Goal: Task Accomplishment & Management: Complete application form

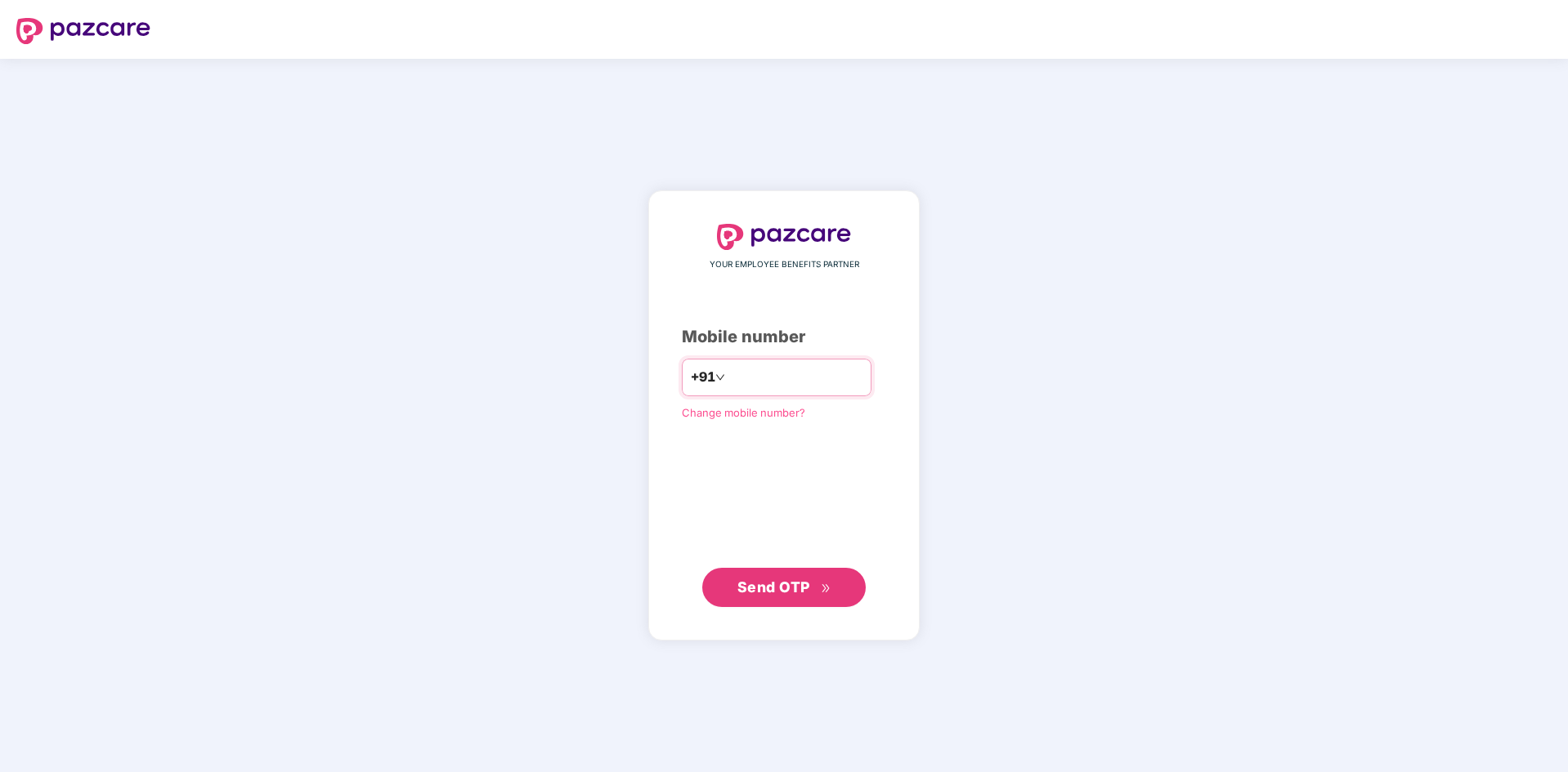
click at [736, 370] on input "number" at bounding box center [795, 377] width 134 height 26
type input "**********"
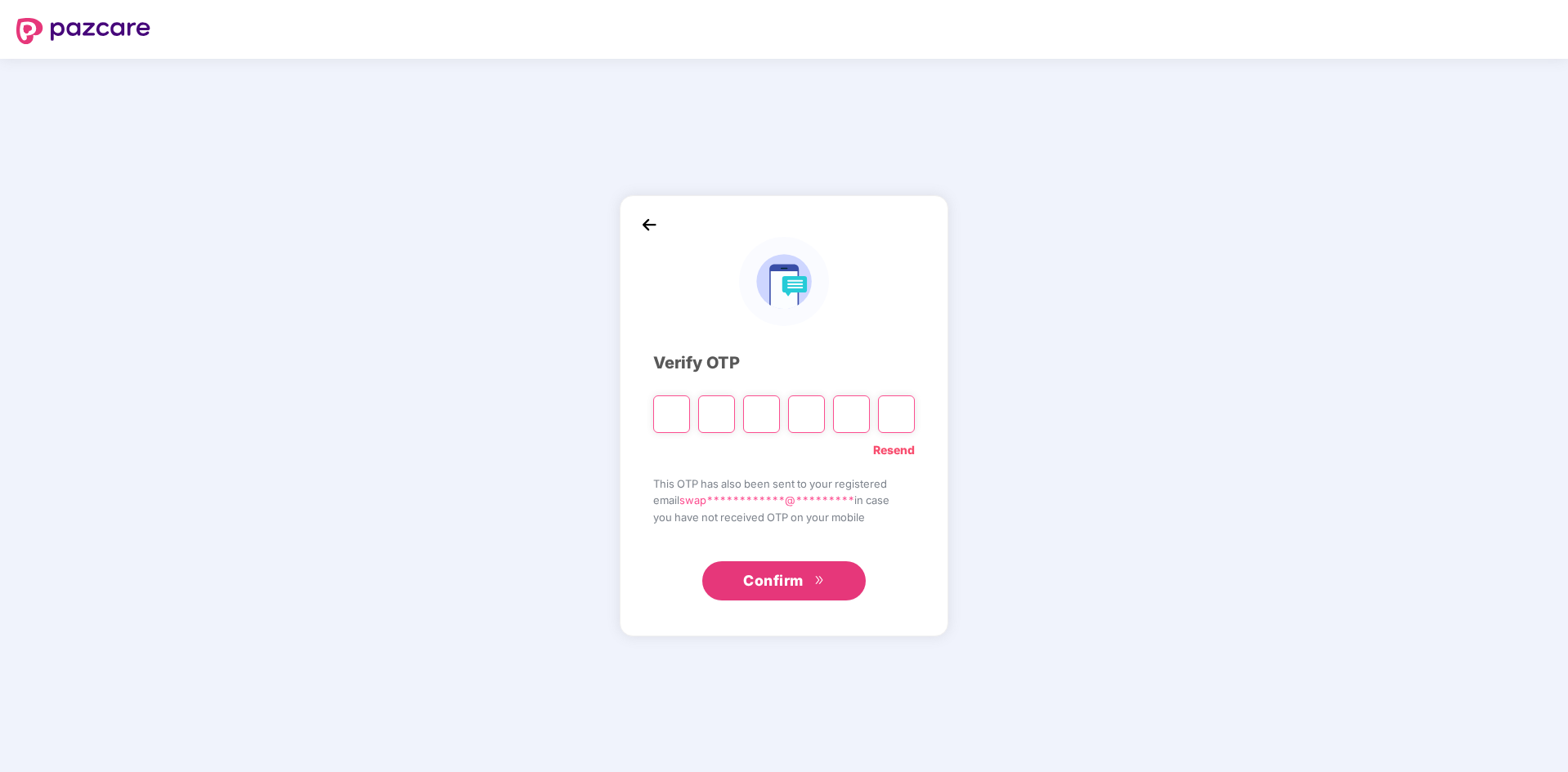
click at [680, 402] on input "Please enter verification code. Digit 1" at bounding box center [671, 414] width 37 height 38
type input "*"
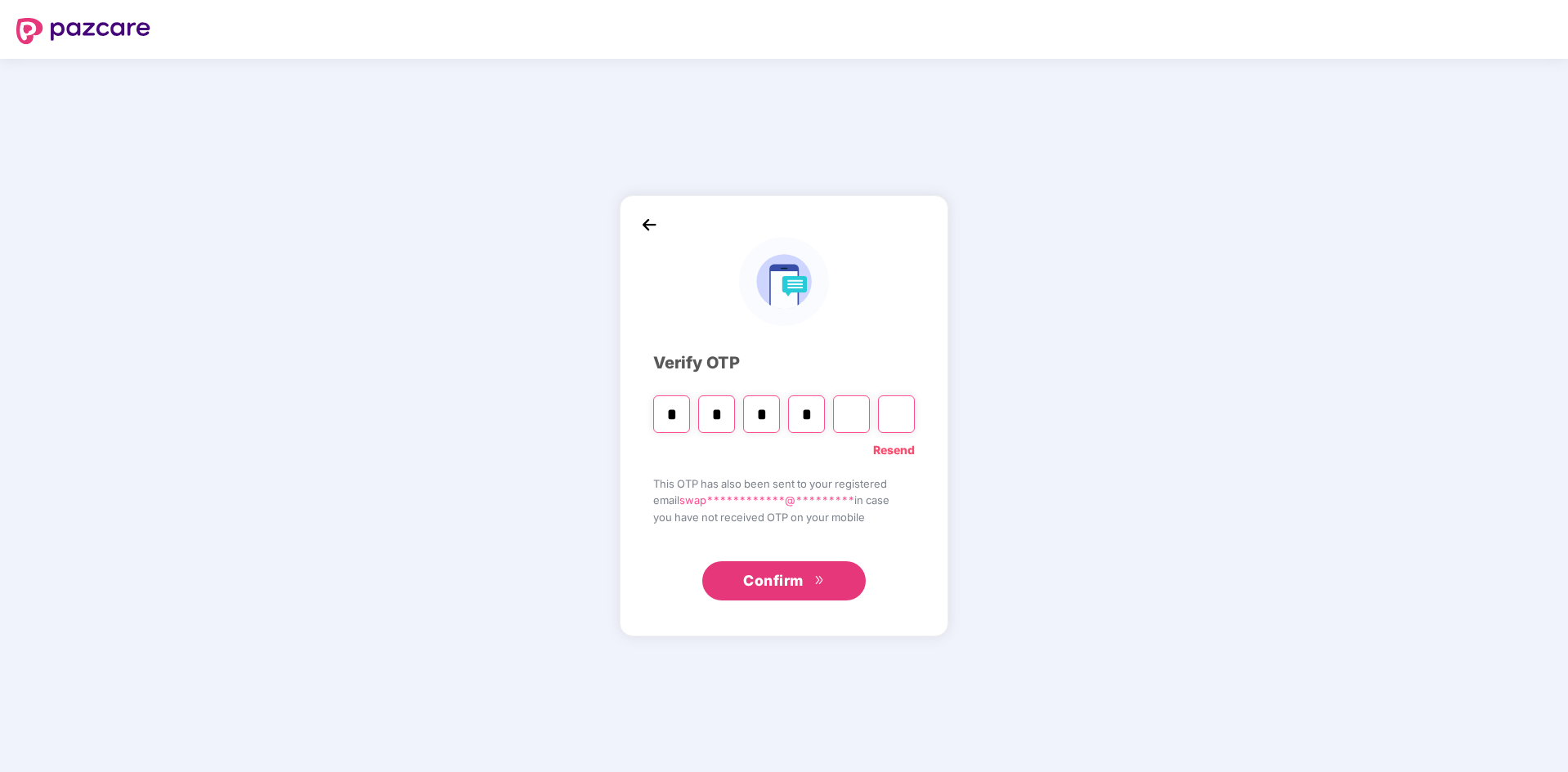
type input "*"
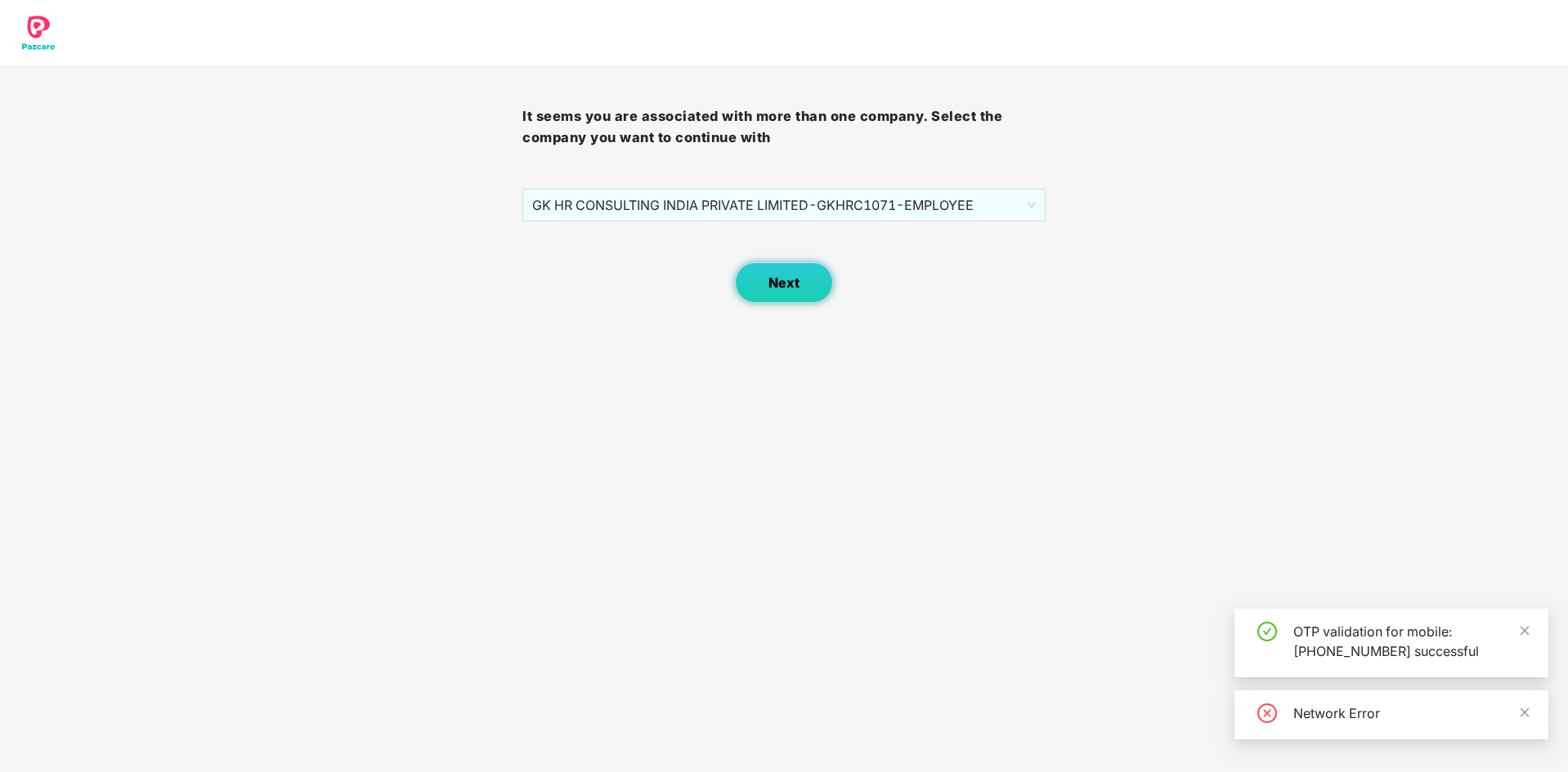
click at [756, 279] on button "Next" at bounding box center [784, 283] width 98 height 41
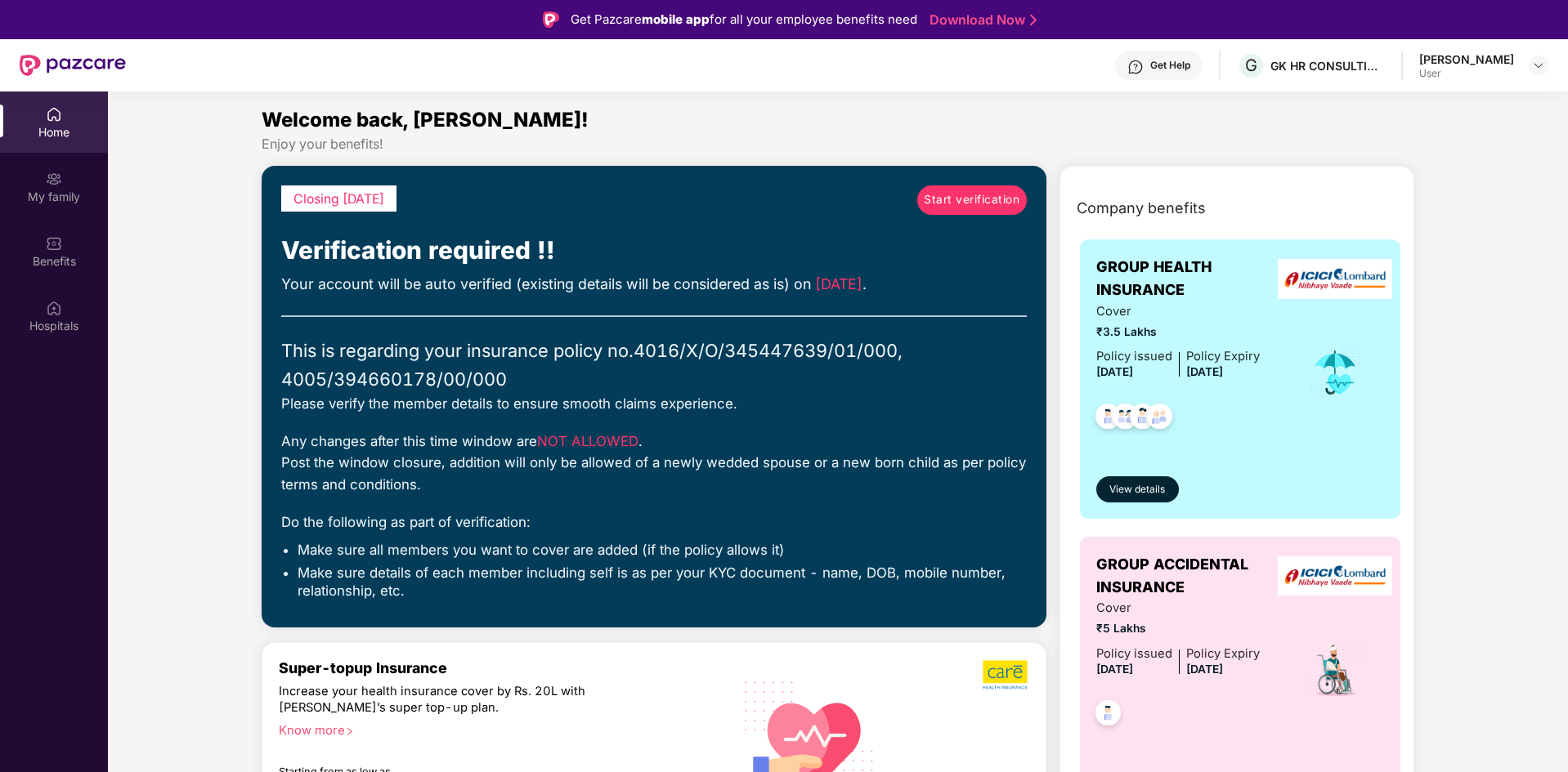
click at [934, 202] on span "Start verification" at bounding box center [971, 199] width 95 height 18
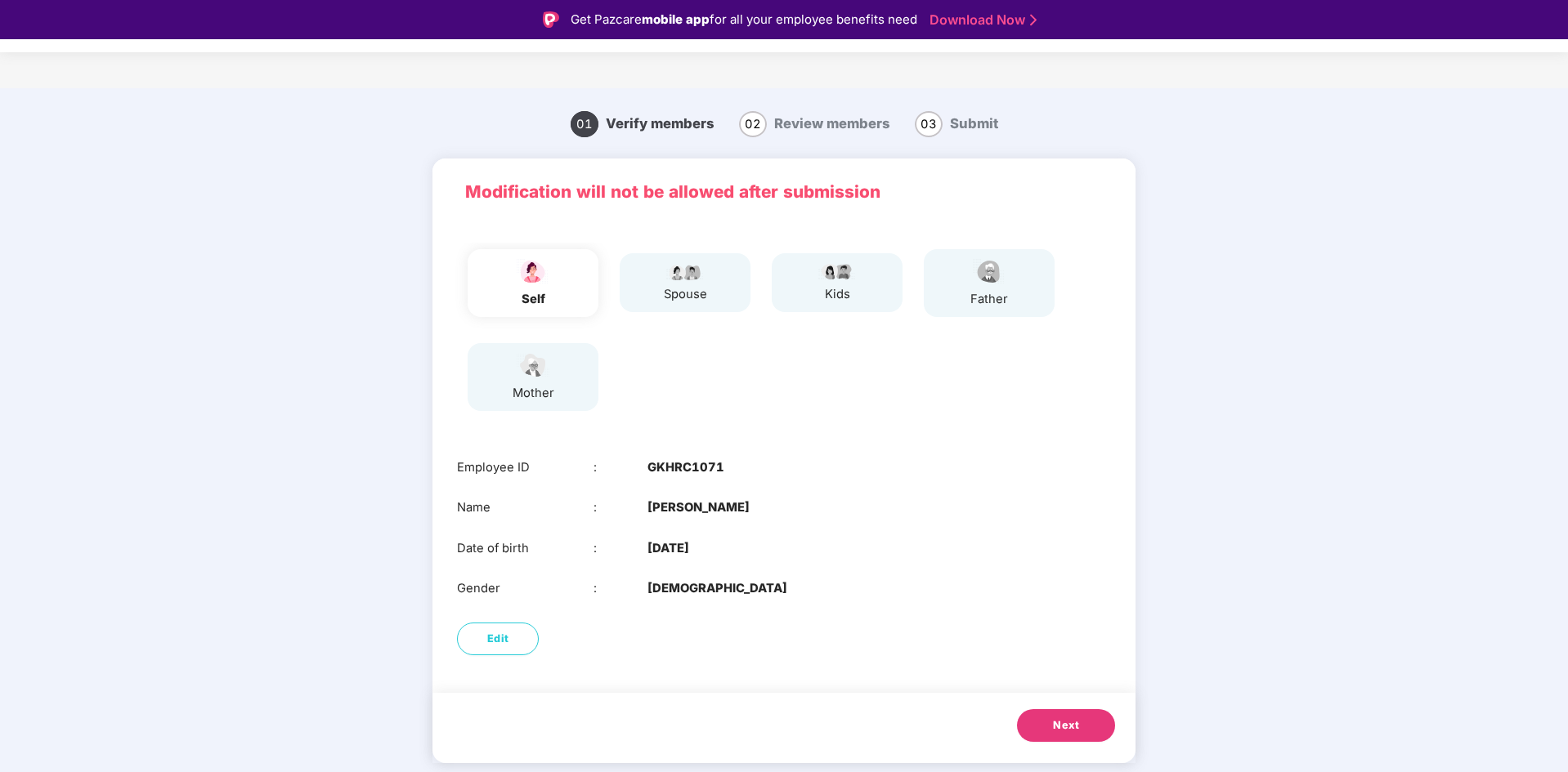
click at [667, 309] on div "spouse" at bounding box center [685, 283] width 131 height 58
click at [666, 542] on b "FEMALE" at bounding box center [717, 589] width 140 height 19
click at [486, 542] on button "Edit" at bounding box center [497, 639] width 82 height 33
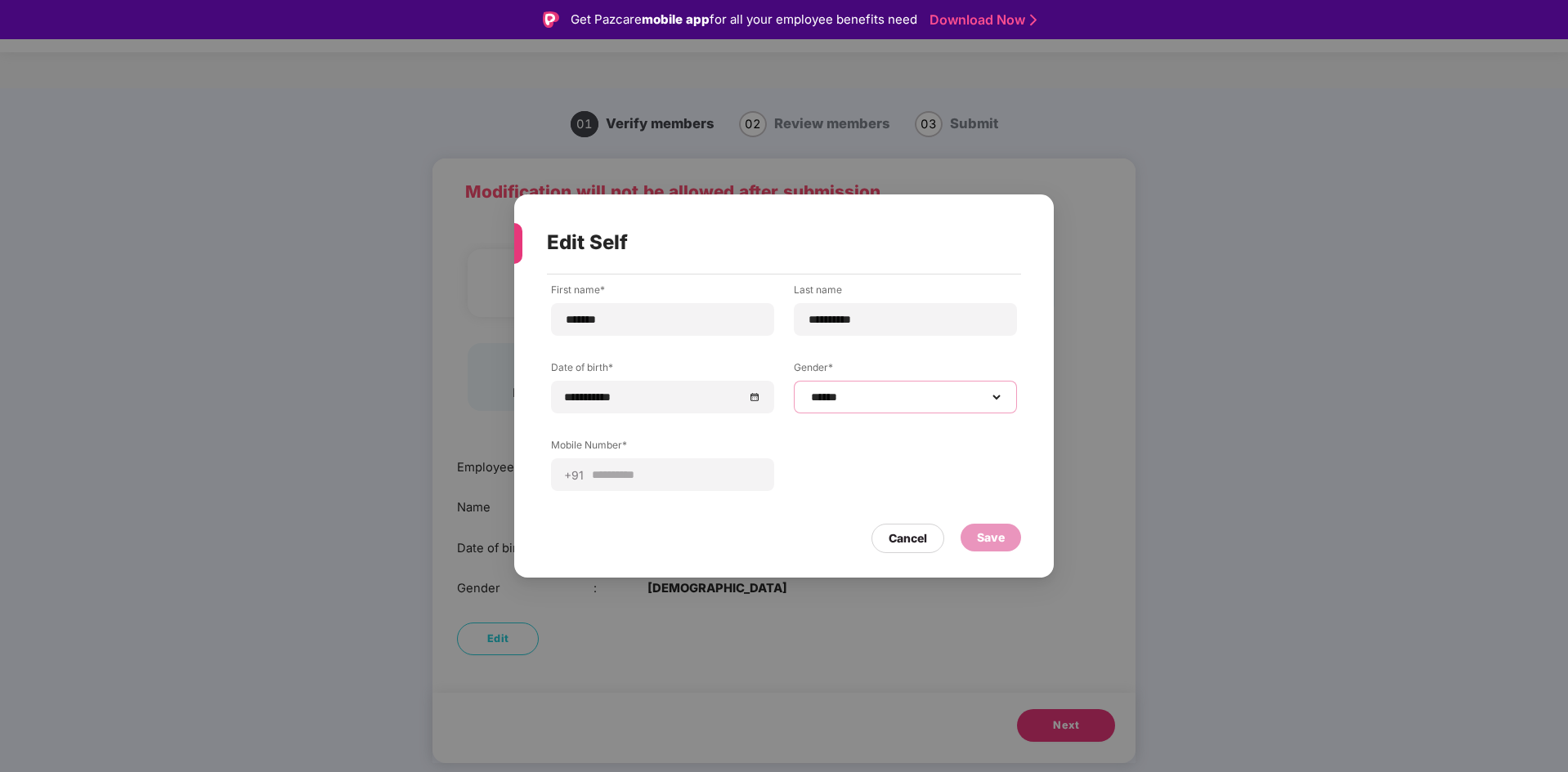
click at [929, 398] on select "**********" at bounding box center [904, 396] width 195 height 13
select select "****"
click at [807, 390] on select "**********" at bounding box center [904, 396] width 195 height 13
click at [996, 540] on div "Save" at bounding box center [990, 537] width 28 height 18
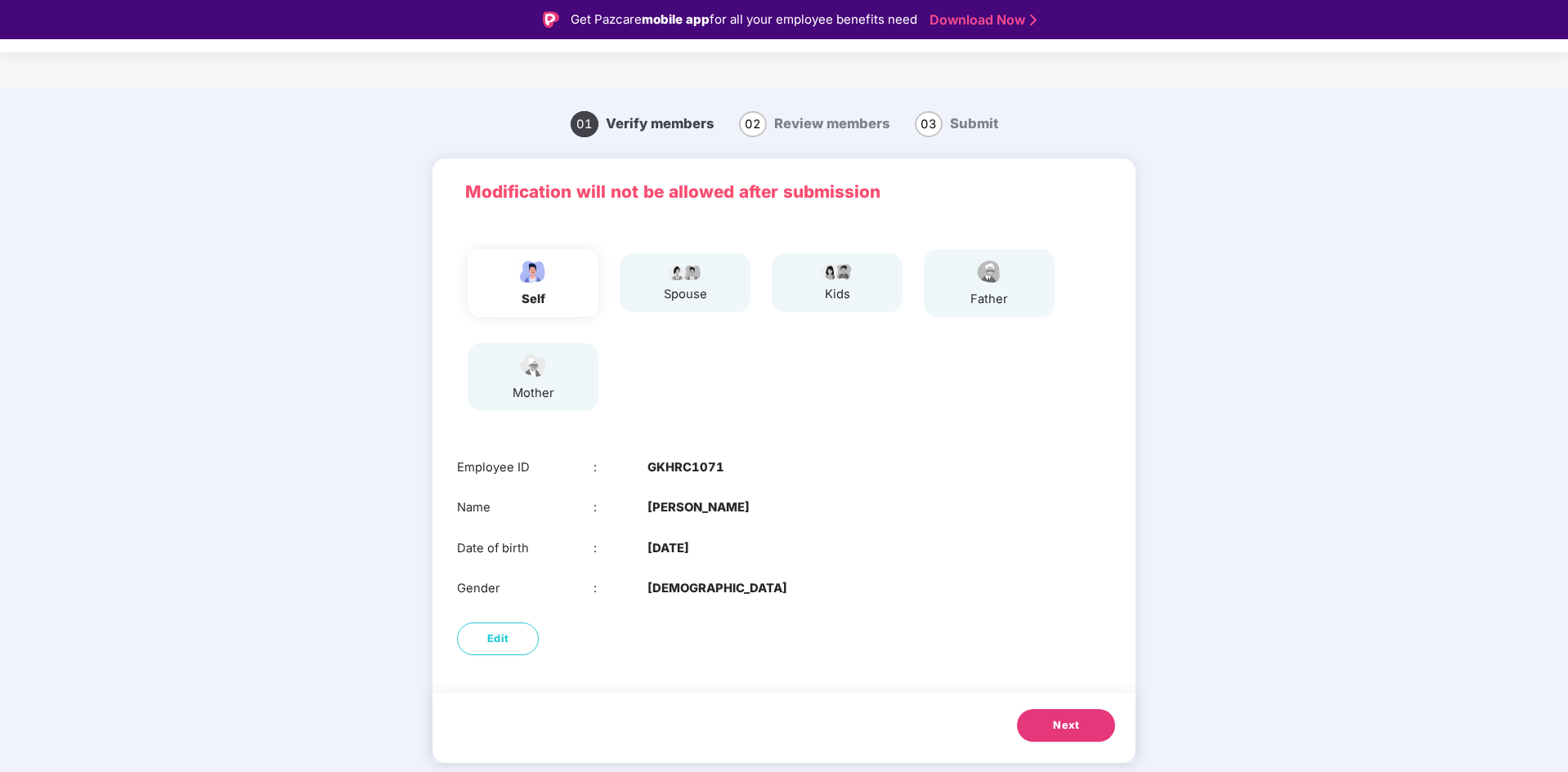
click at [1044, 542] on button "Next" at bounding box center [1066, 726] width 98 height 33
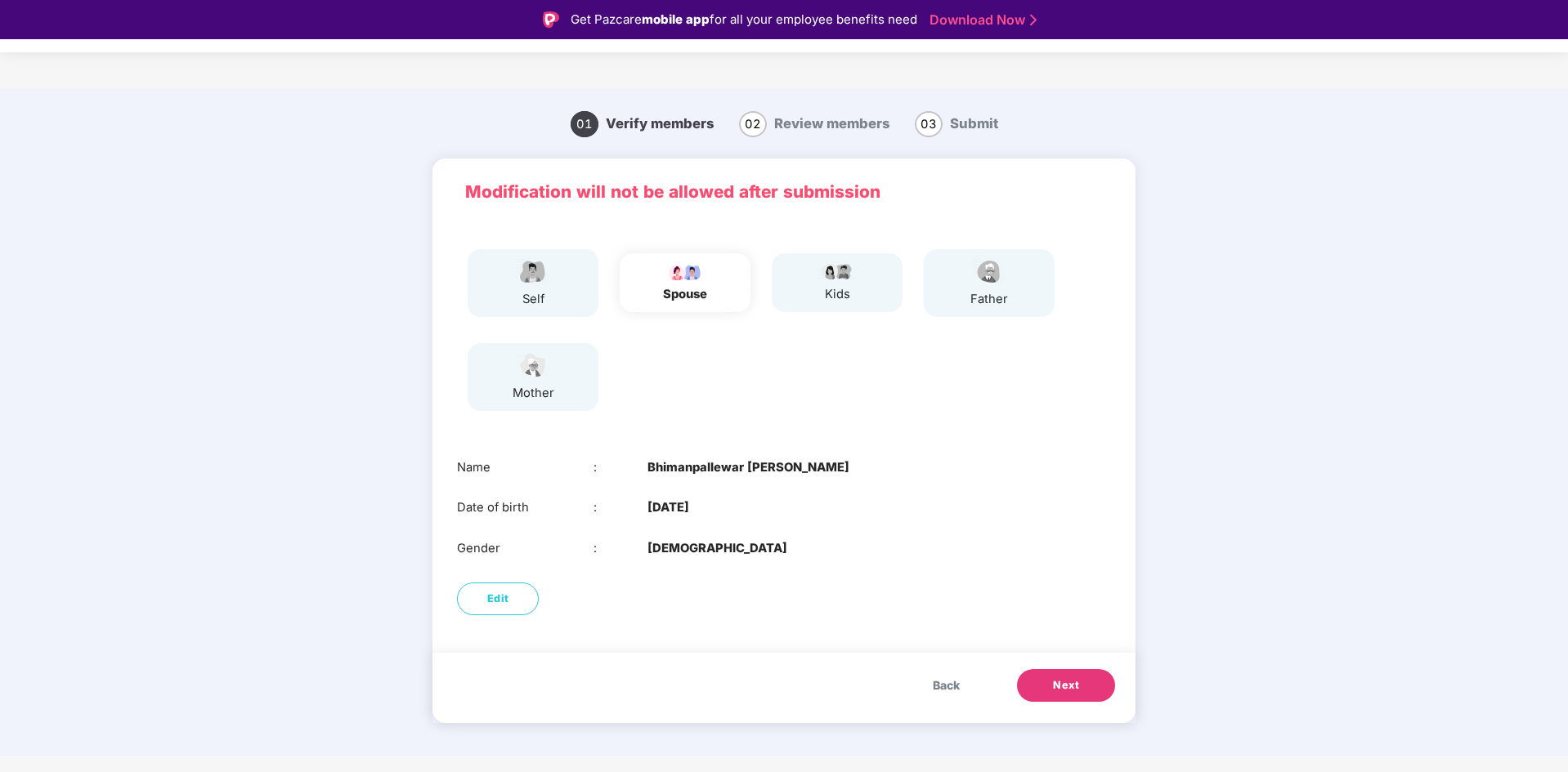
scroll to position [40, 0]
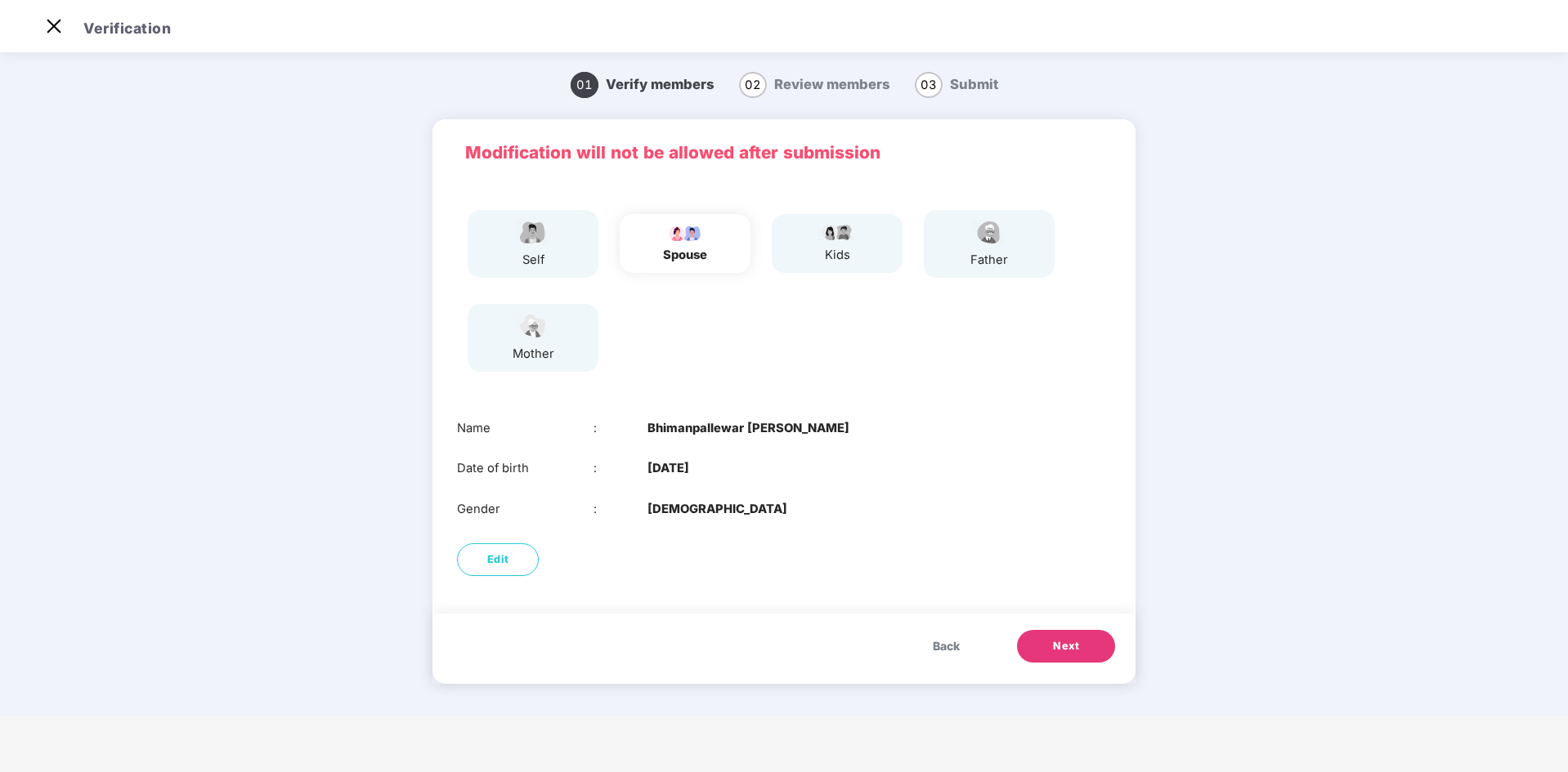
click at [1044, 542] on button "Next" at bounding box center [1066, 646] width 98 height 33
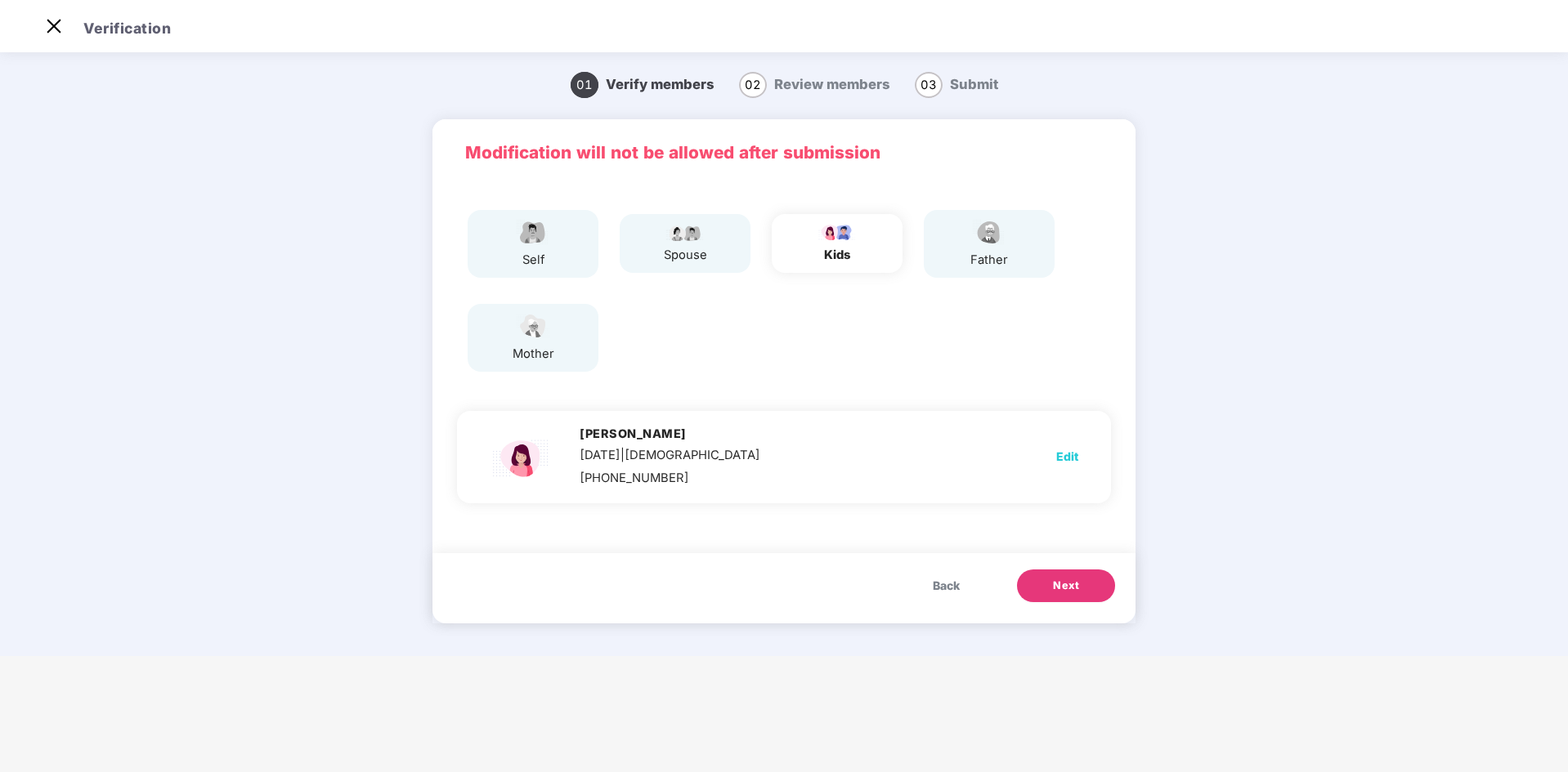
click at [1044, 542] on span "Next" at bounding box center [1066, 585] width 26 height 16
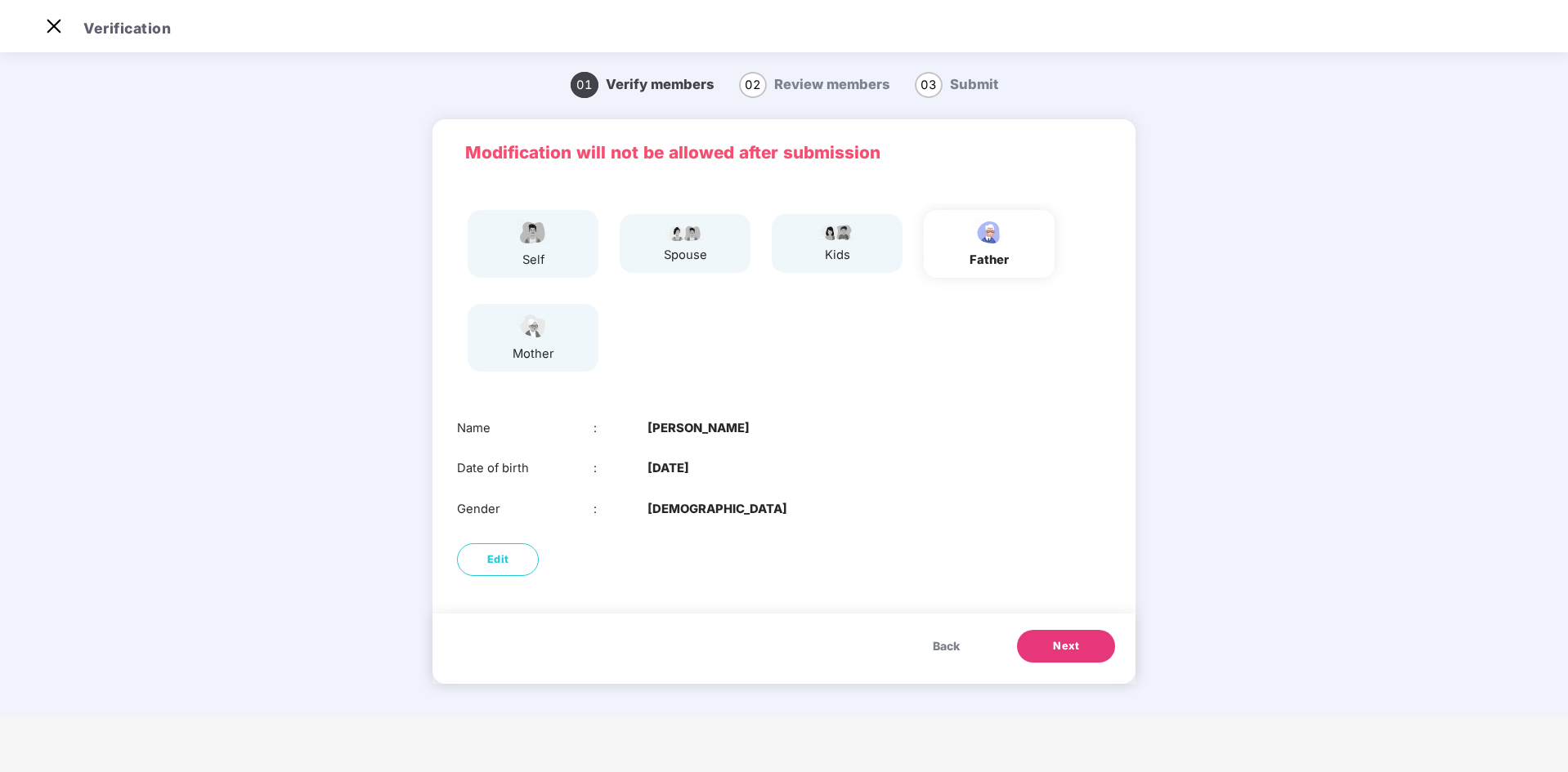
click at [1044, 542] on span "Next" at bounding box center [1066, 646] width 26 height 16
click at [950, 542] on span "Back" at bounding box center [946, 646] width 27 height 18
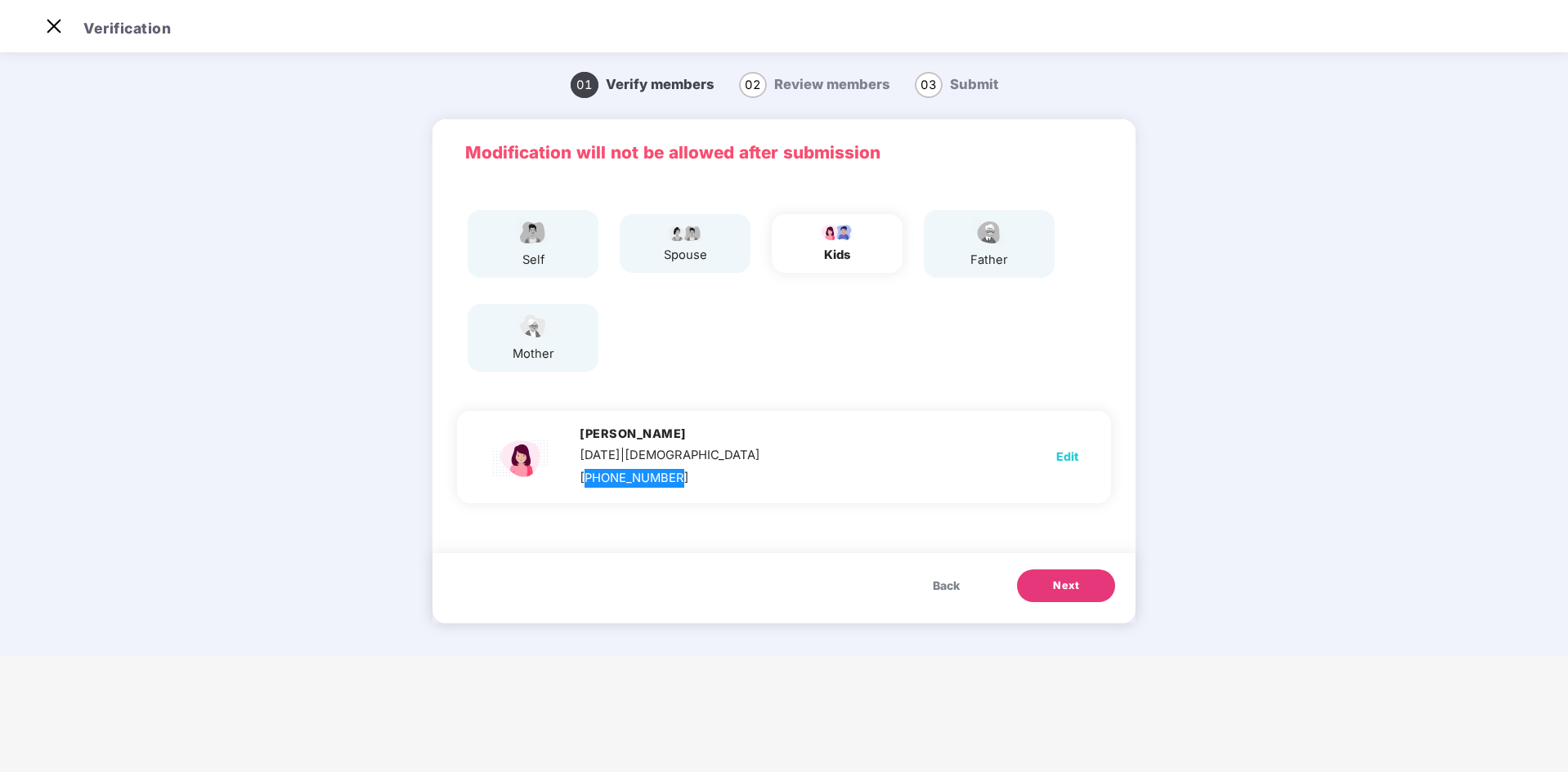
click at [950, 542] on div "01 Verify members 02 Review members 03 Submit Modification will not be allowed …" at bounding box center [784, 357] width 1179 height 599
click at [538, 254] on div "self" at bounding box center [533, 260] width 41 height 19
click at [946, 542] on span "Back" at bounding box center [946, 585] width 27 height 18
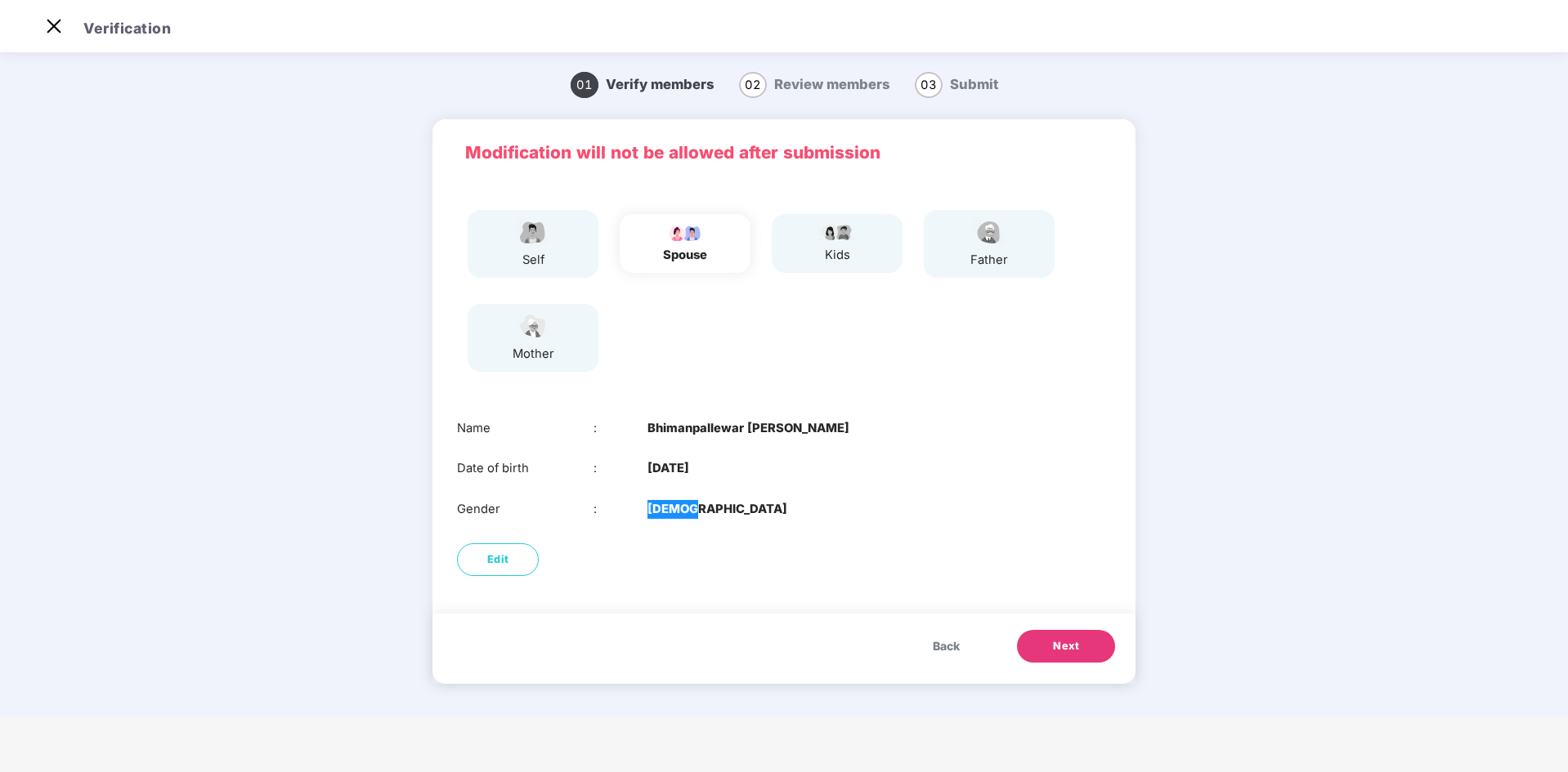
click at [946, 542] on div "Edit" at bounding box center [784, 560] width 703 height 49
click at [940, 542] on button "Back" at bounding box center [946, 646] width 59 height 33
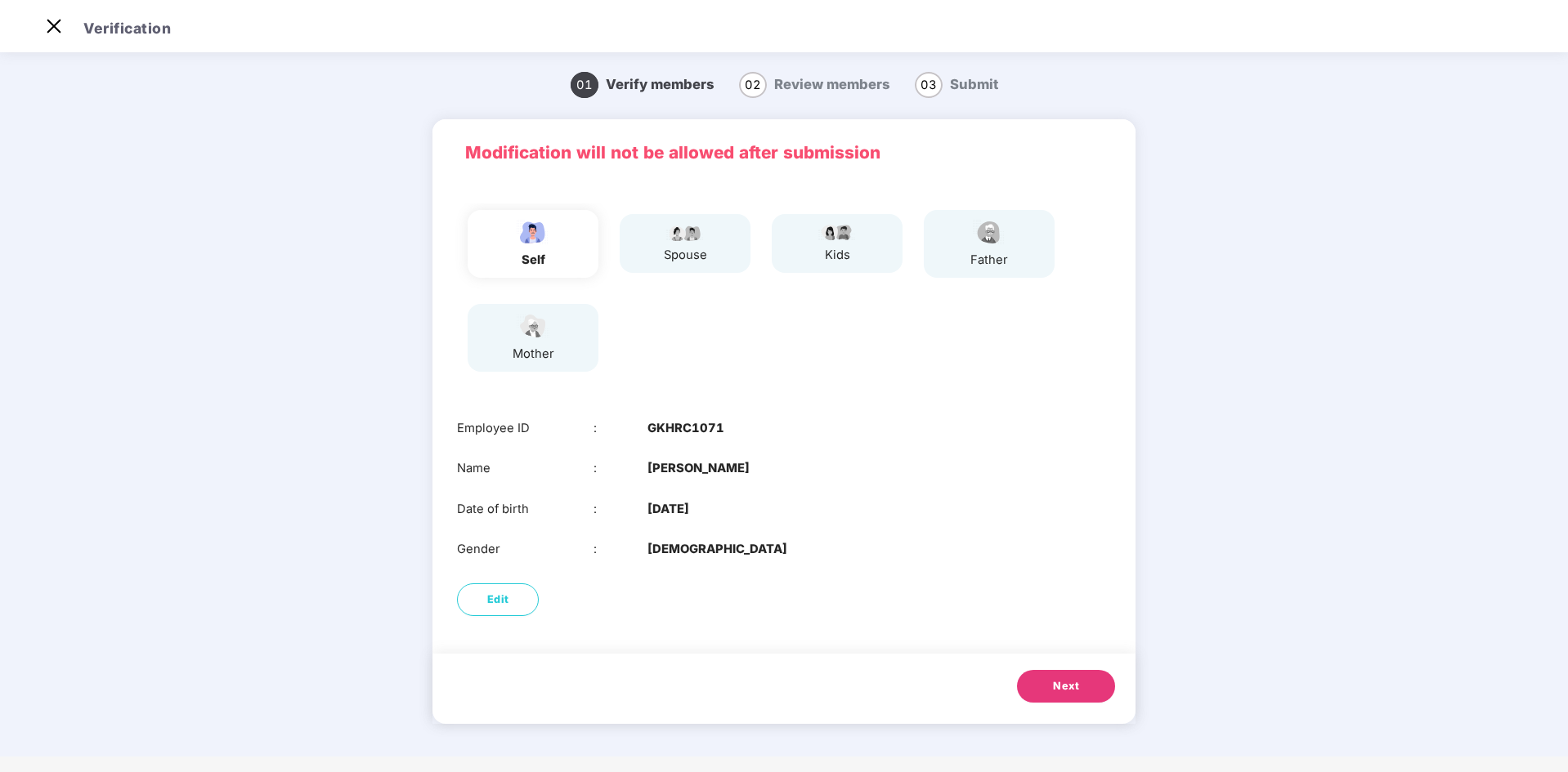
click at [1044, 542] on button "Next" at bounding box center [1066, 687] width 98 height 33
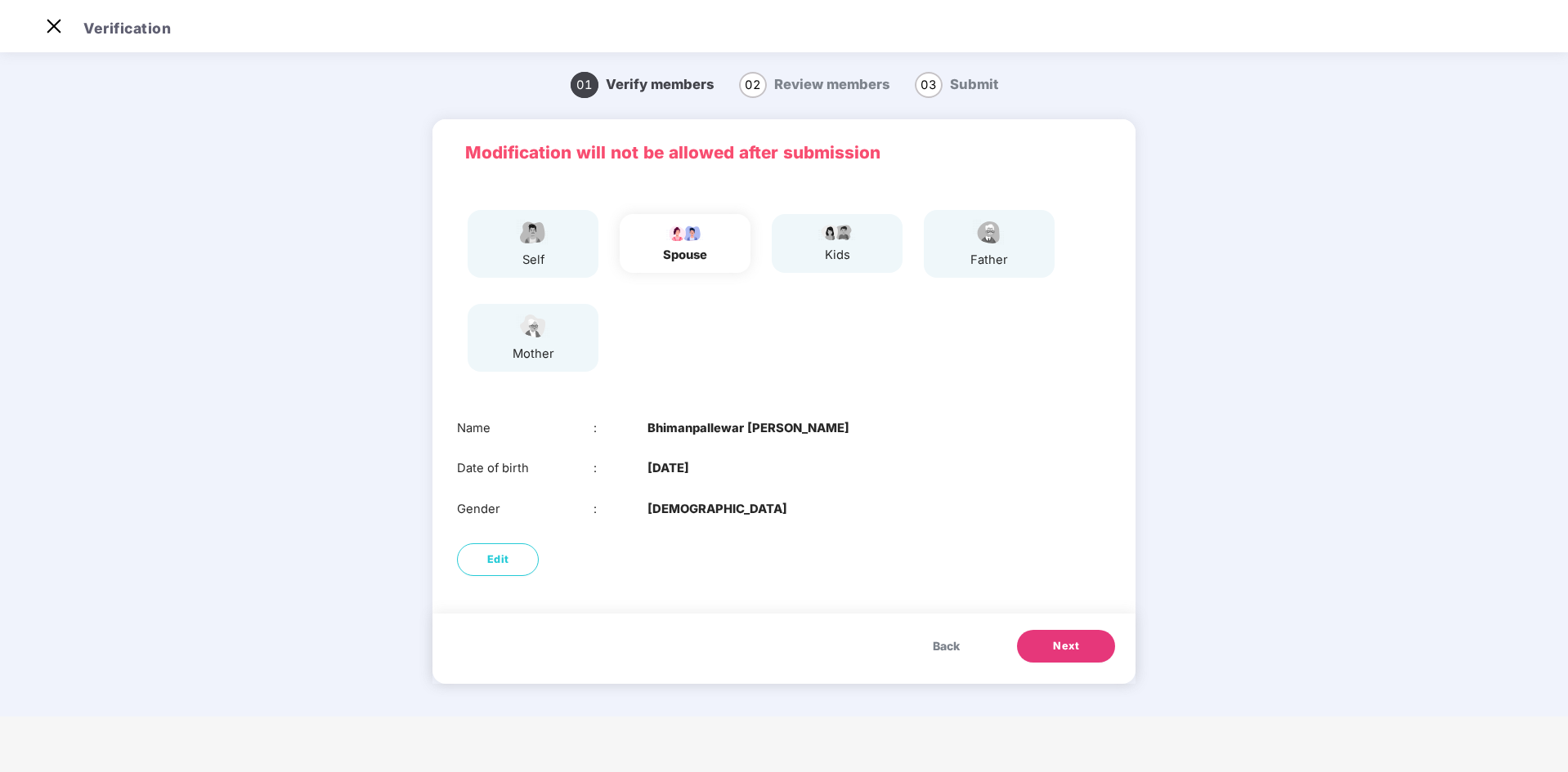
click at [1044, 542] on div "Back Next" at bounding box center [784, 649] width 703 height 70
click at [1044, 542] on button "Next" at bounding box center [1066, 646] width 98 height 33
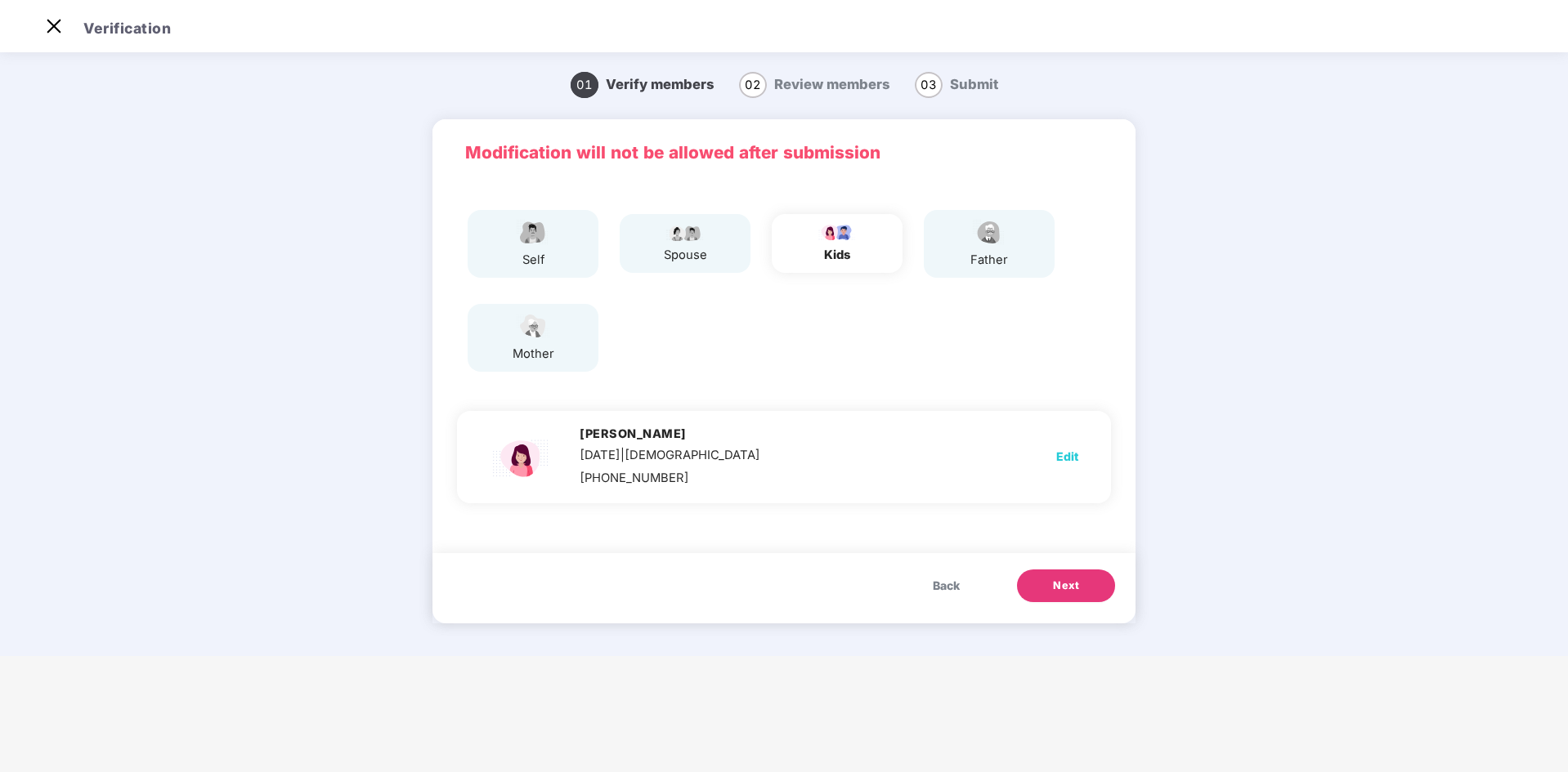
click at [1044, 456] on span "Edit" at bounding box center [1067, 456] width 22 height 18
select select "******"
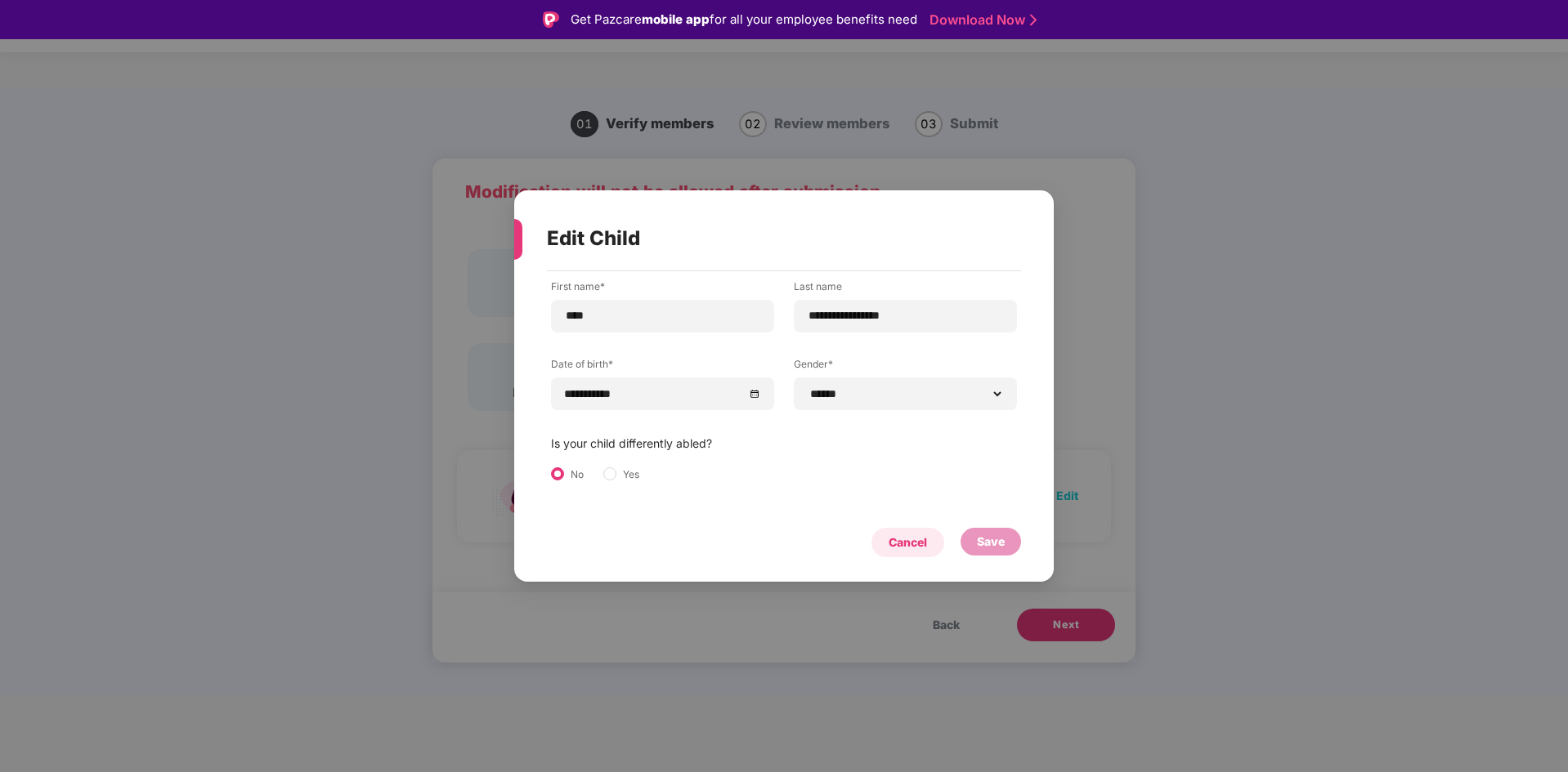
click at [910, 541] on div "Cancel" at bounding box center [907, 542] width 39 height 18
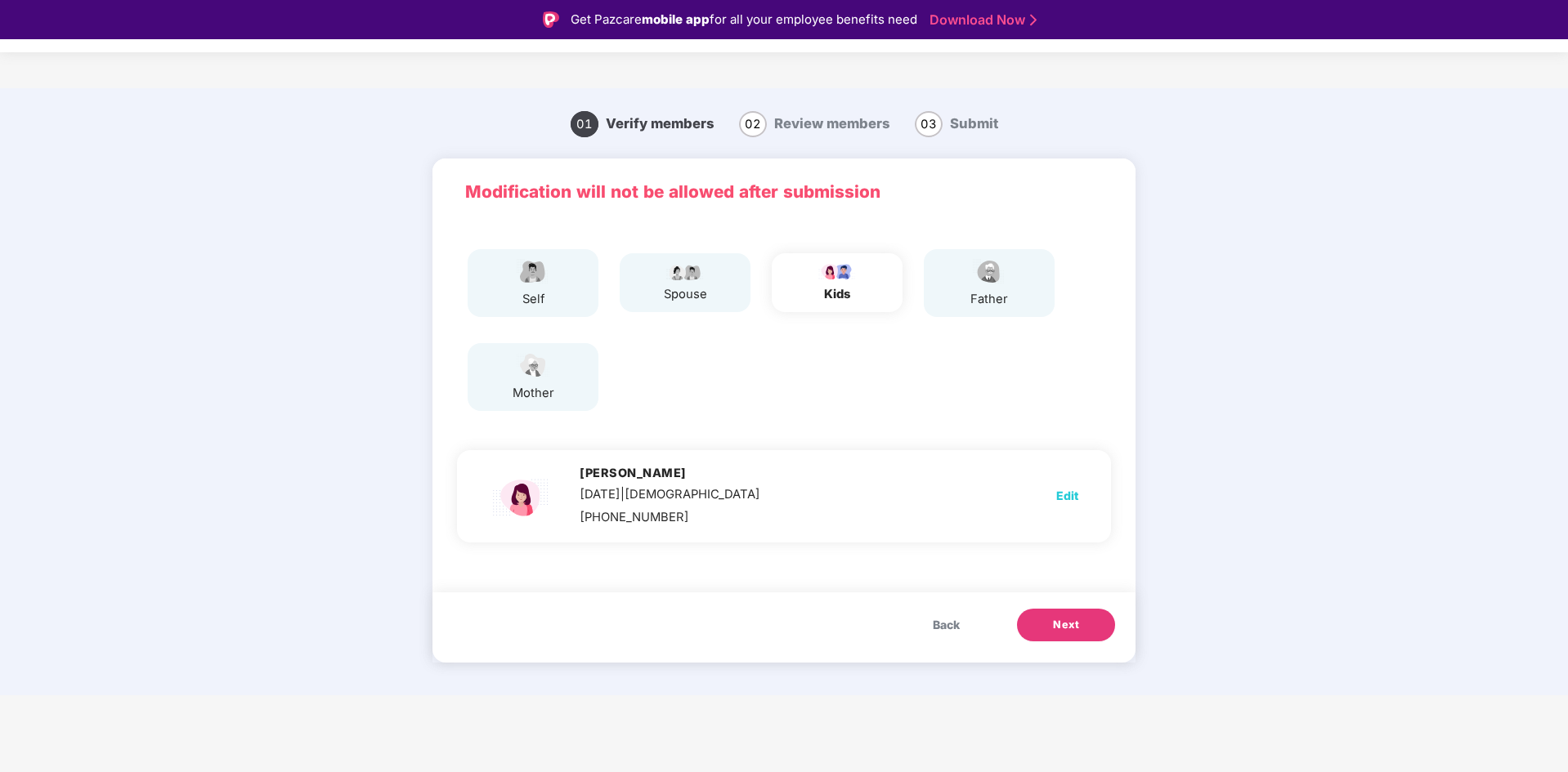
click at [1044, 542] on span "Next" at bounding box center [1066, 625] width 26 height 16
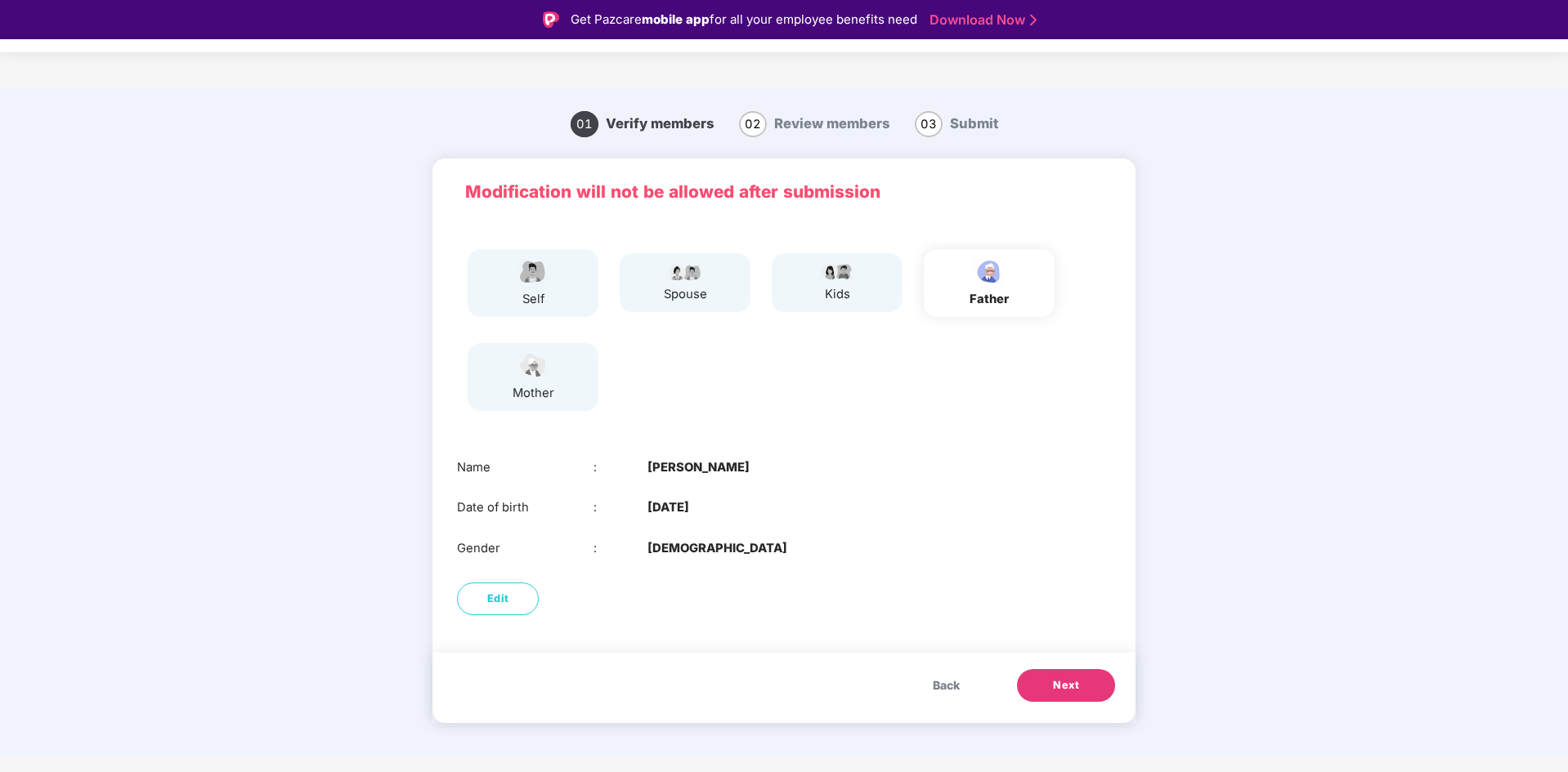
scroll to position [40, 0]
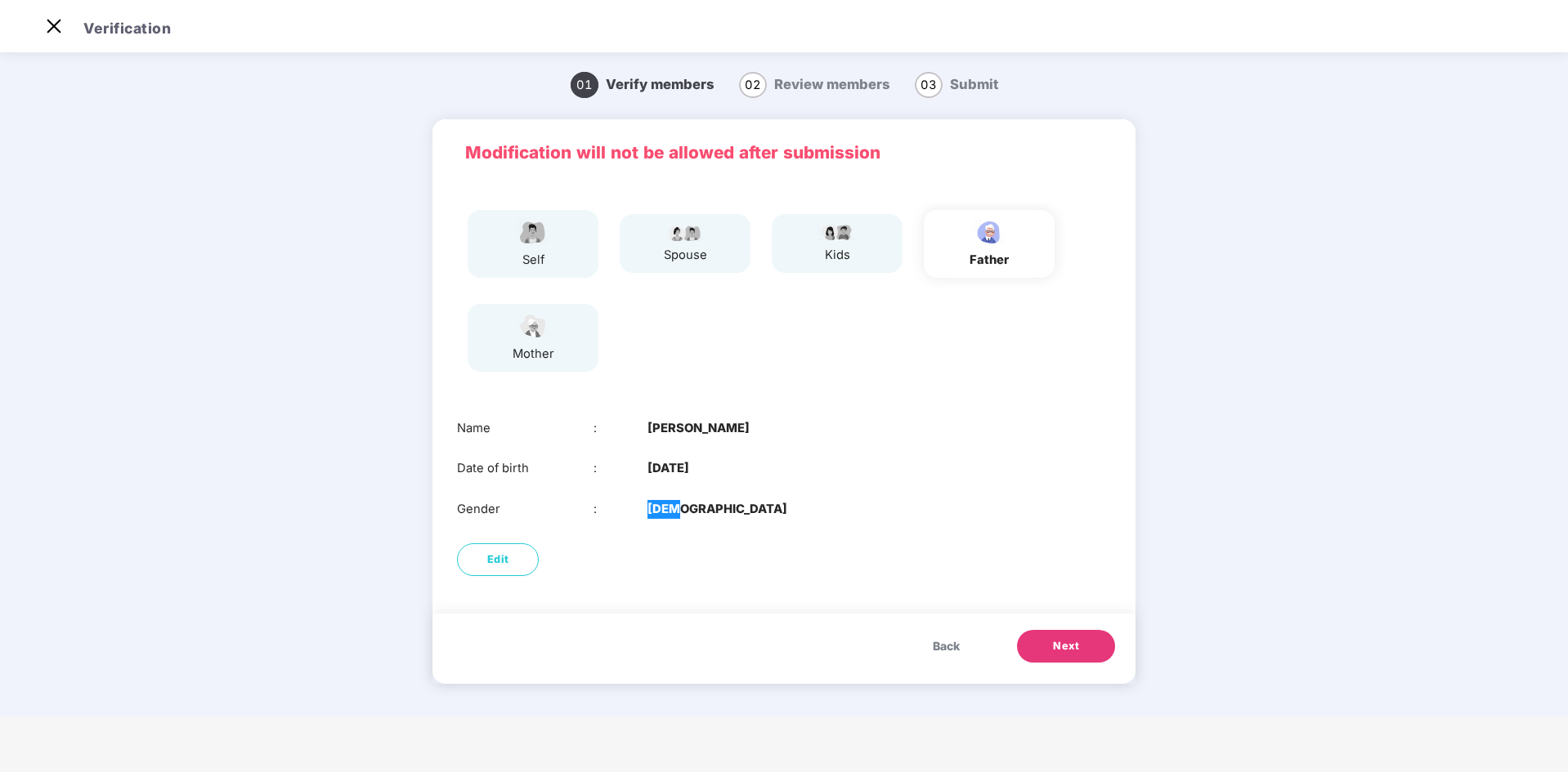
click at [1044, 542] on div "Back Next" at bounding box center [784, 649] width 703 height 70
click at [1044, 542] on span "Next" at bounding box center [1066, 646] width 26 height 16
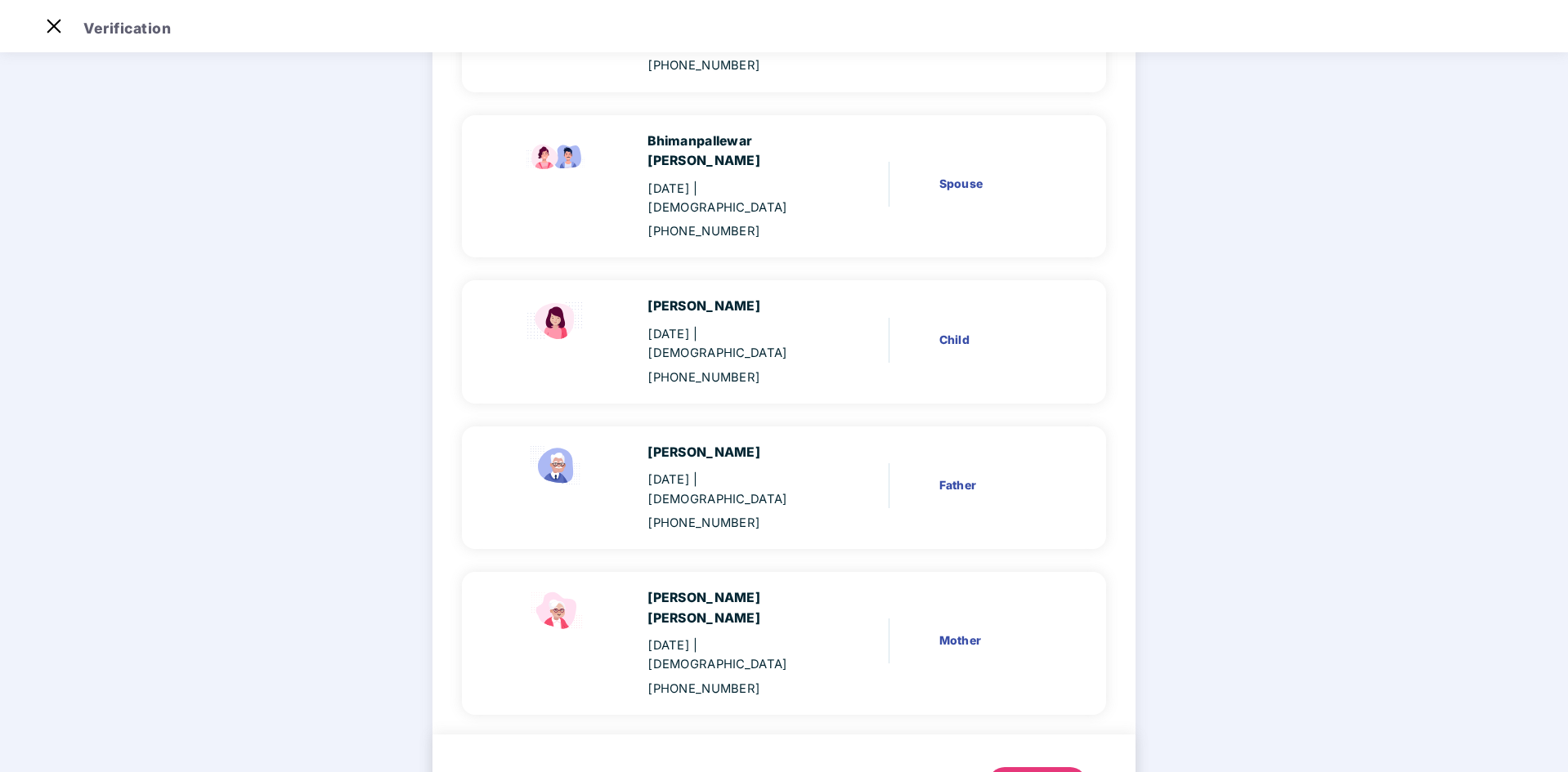
scroll to position [257, 0]
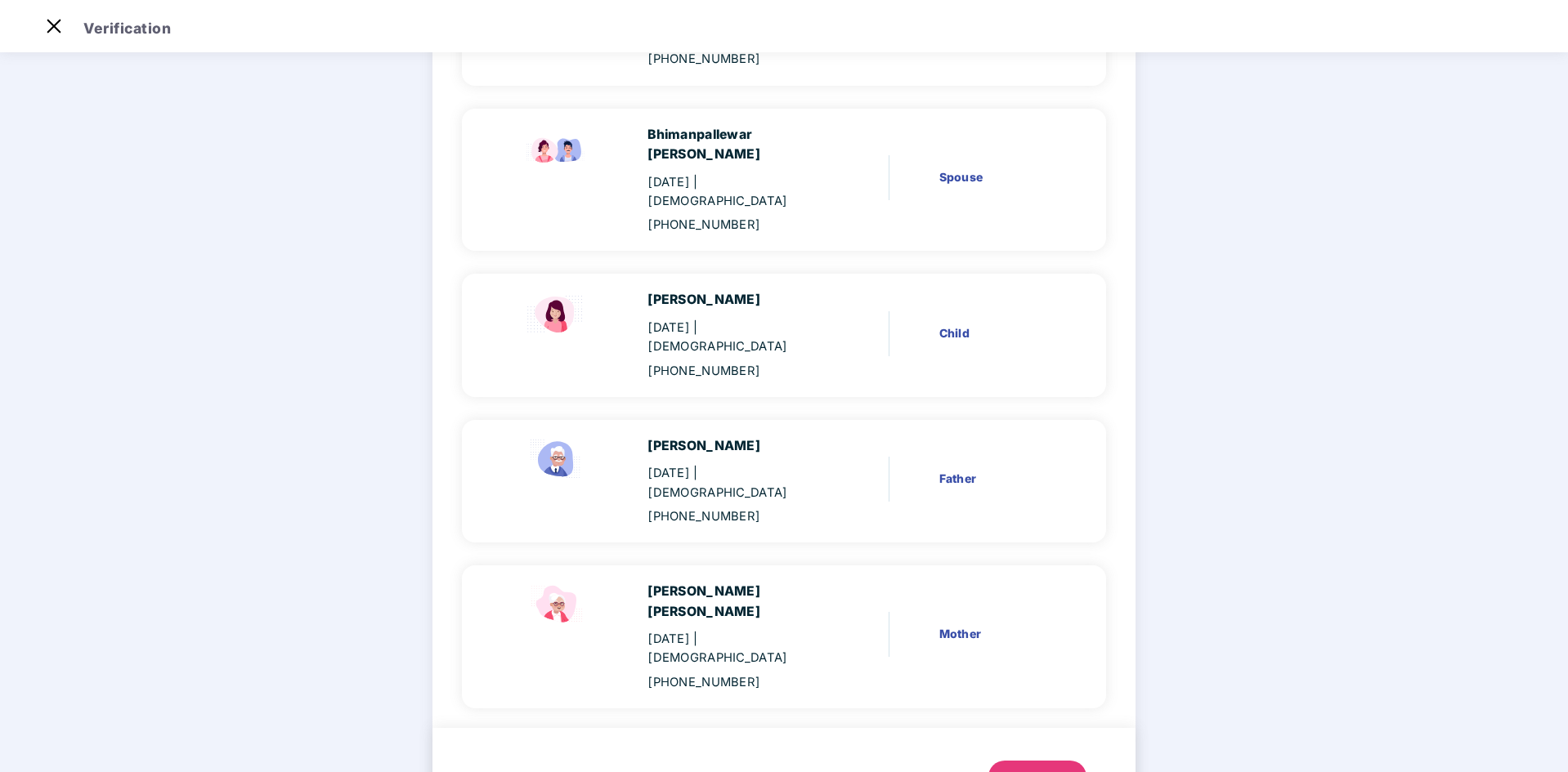
click at [1044, 542] on button "Next" at bounding box center [1037, 777] width 98 height 33
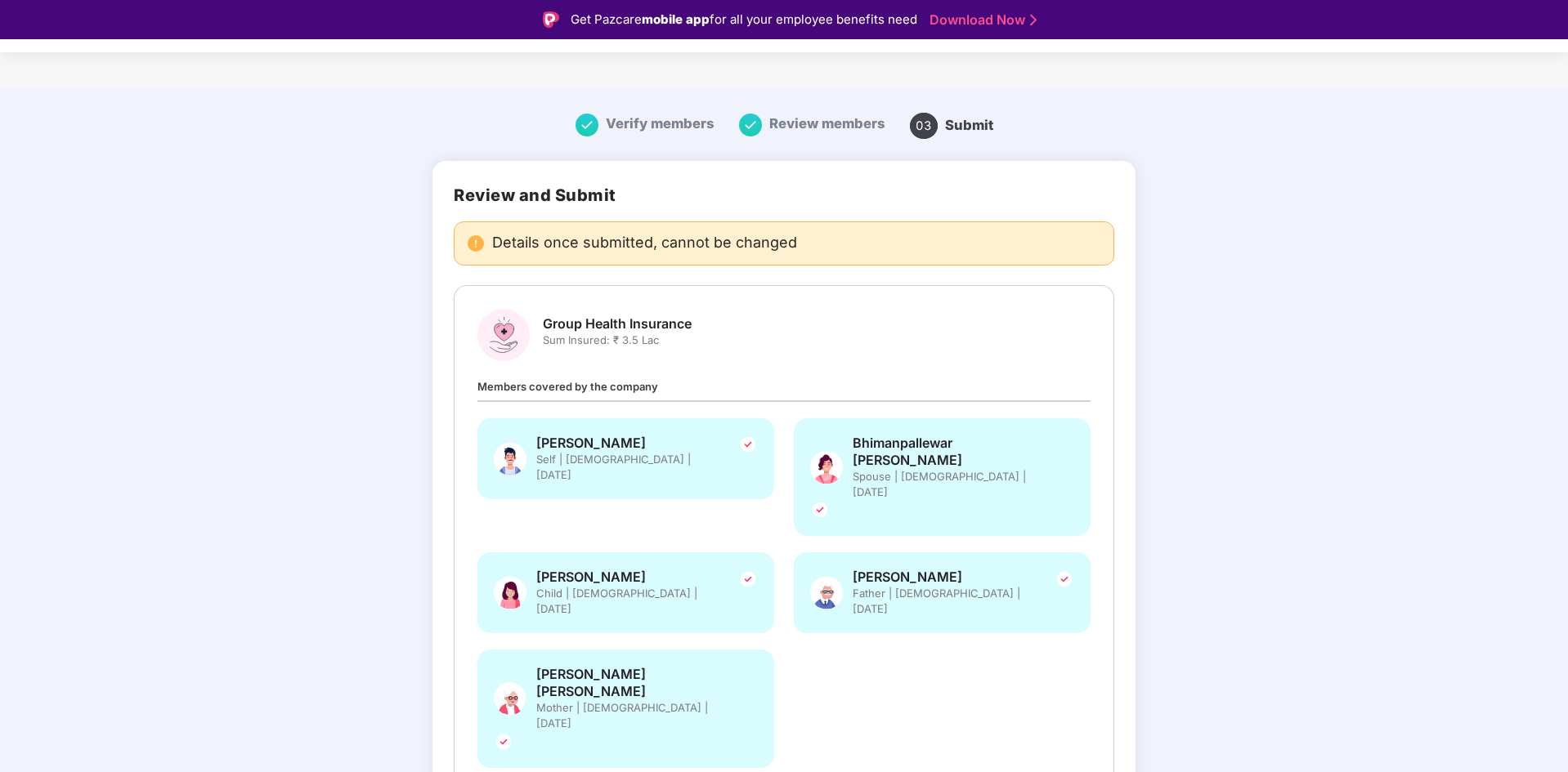
scroll to position [376, 0]
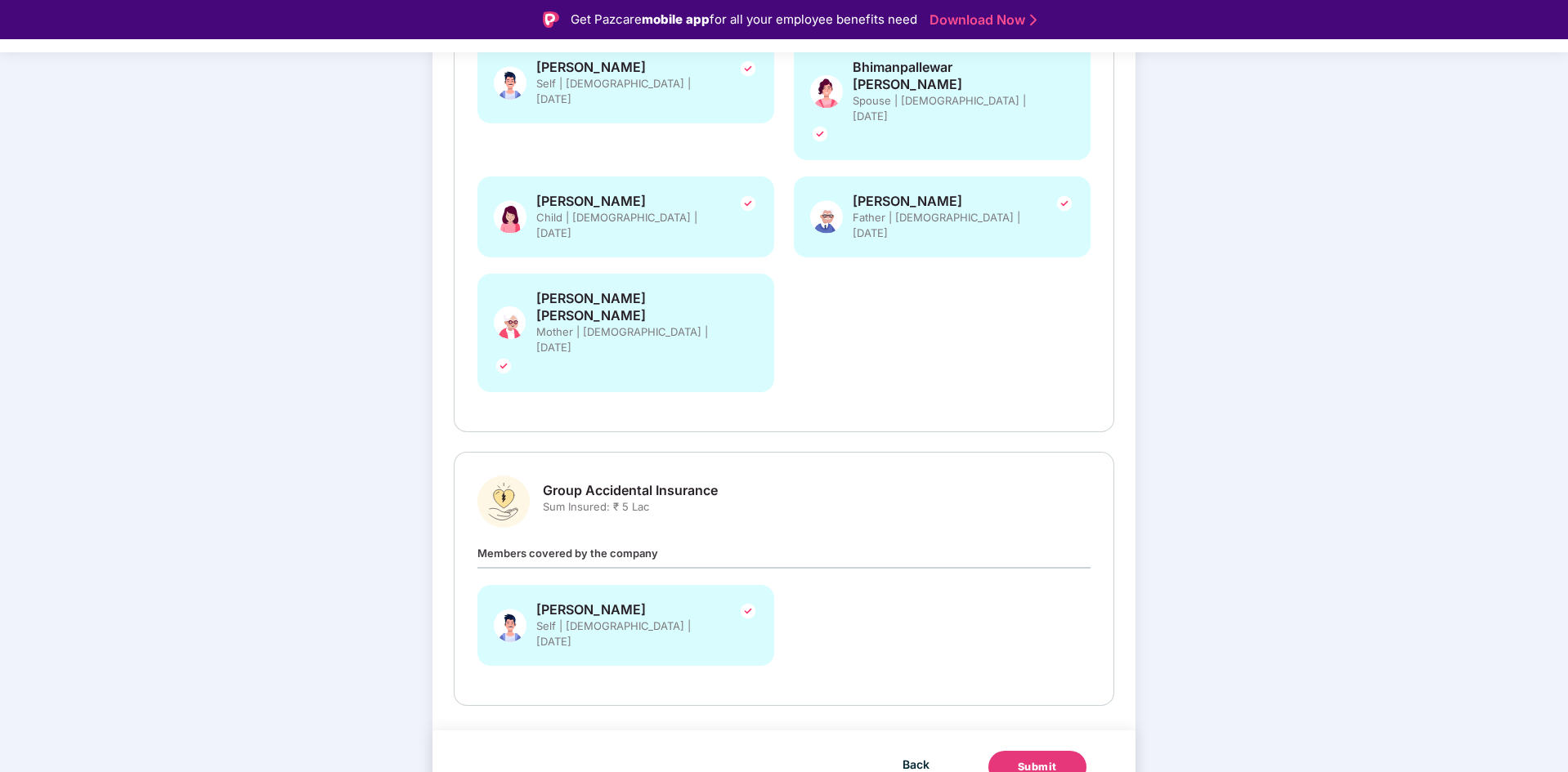
click at [1044, 542] on div "Submit" at bounding box center [1038, 767] width 40 height 16
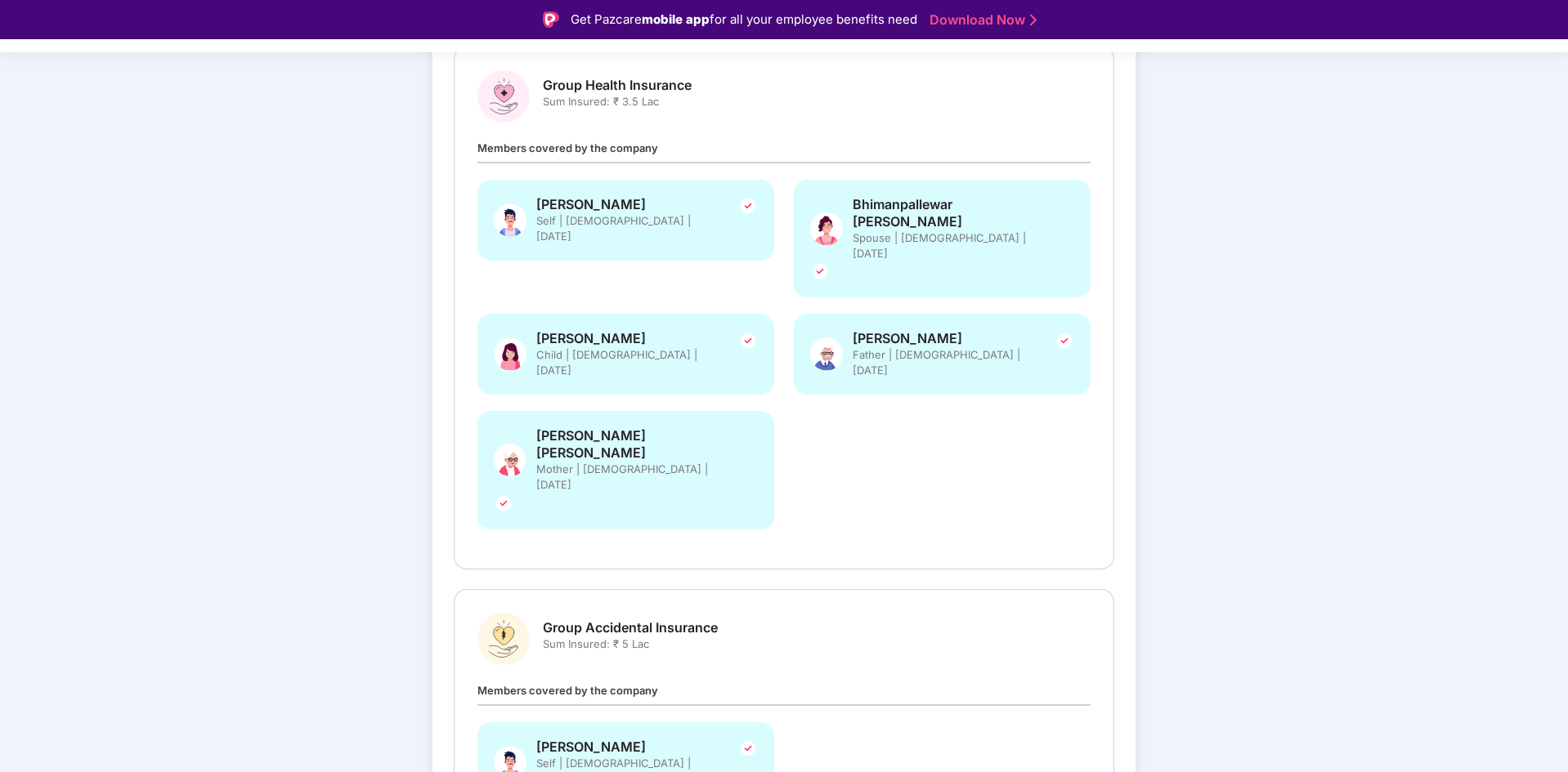
scroll to position [0, 0]
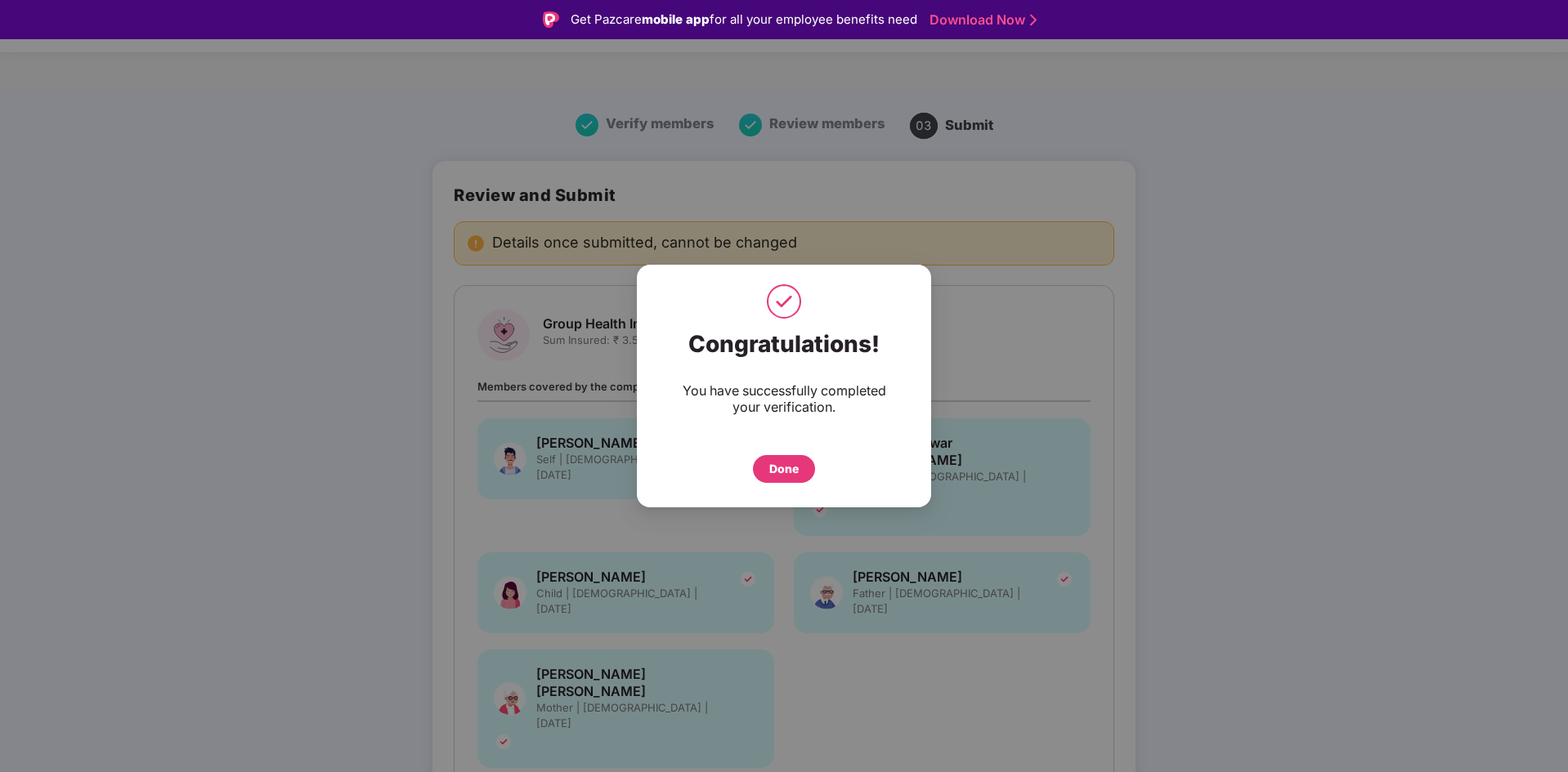
click at [785, 477] on div "Done" at bounding box center [784, 469] width 29 height 18
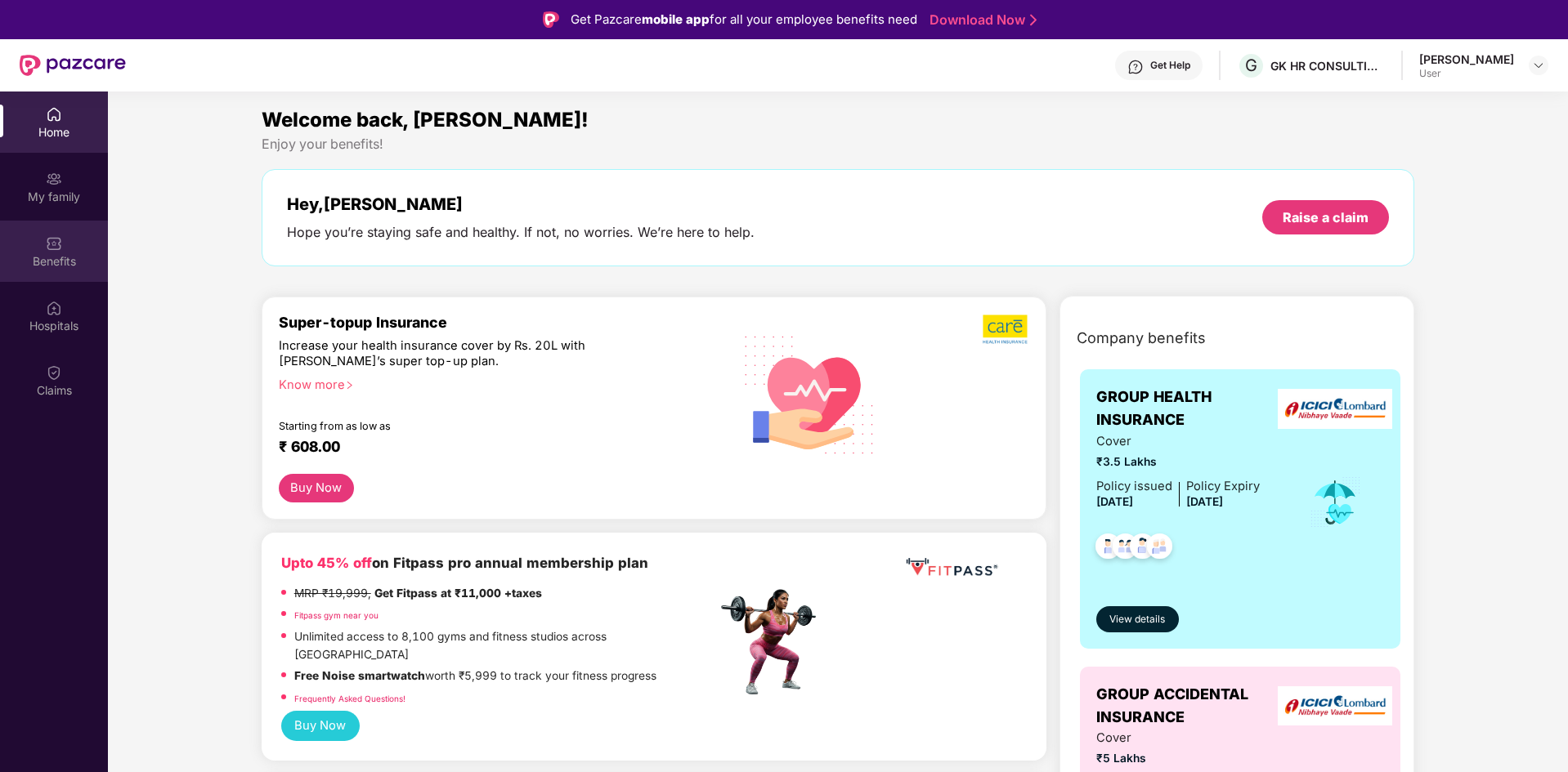
click at [44, 241] on div "Benefits" at bounding box center [53, 251] width 107 height 61
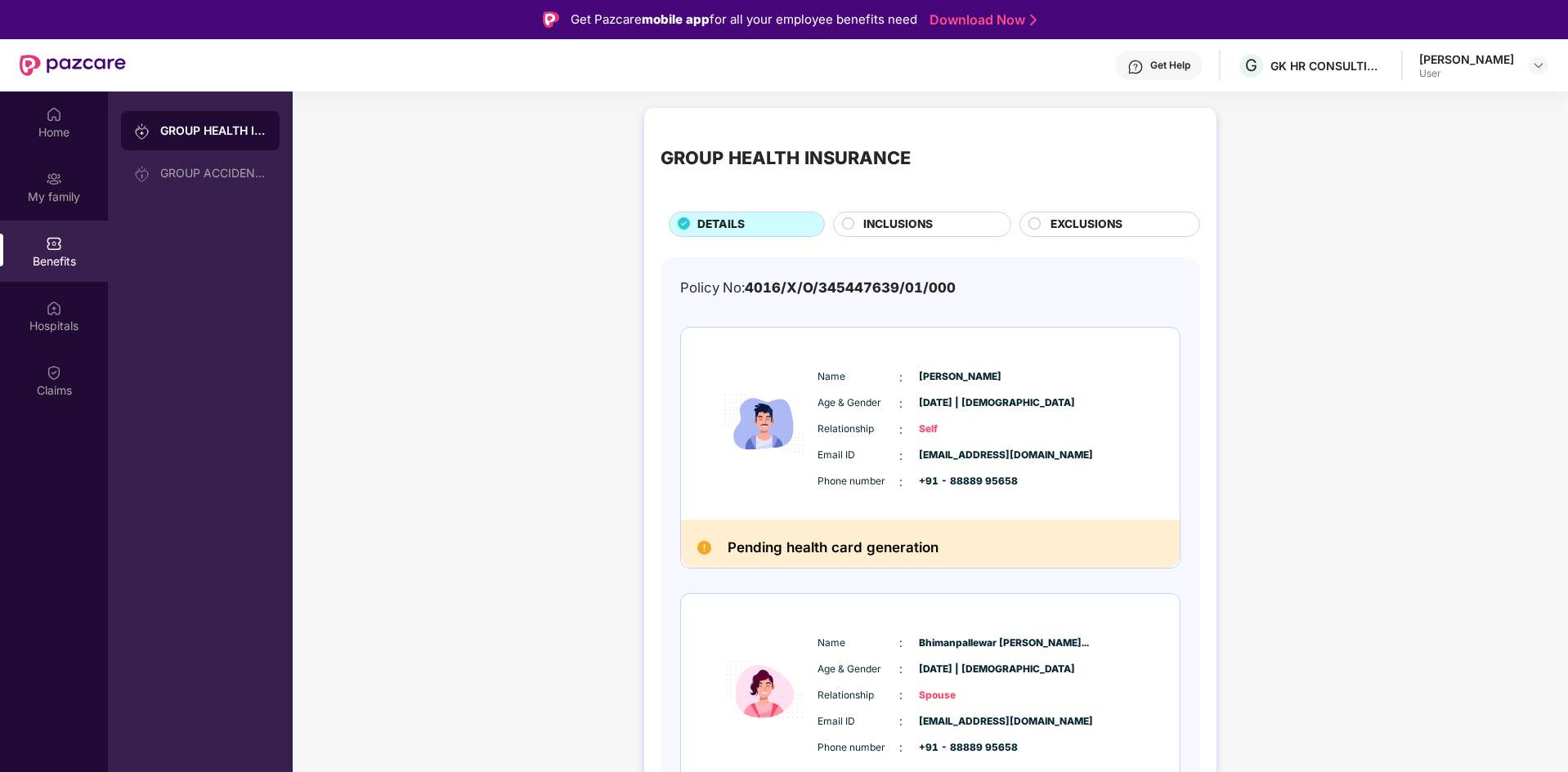
click at [1045, 220] on div "EXCLUSIONS" at bounding box center [1116, 226] width 149 height 21
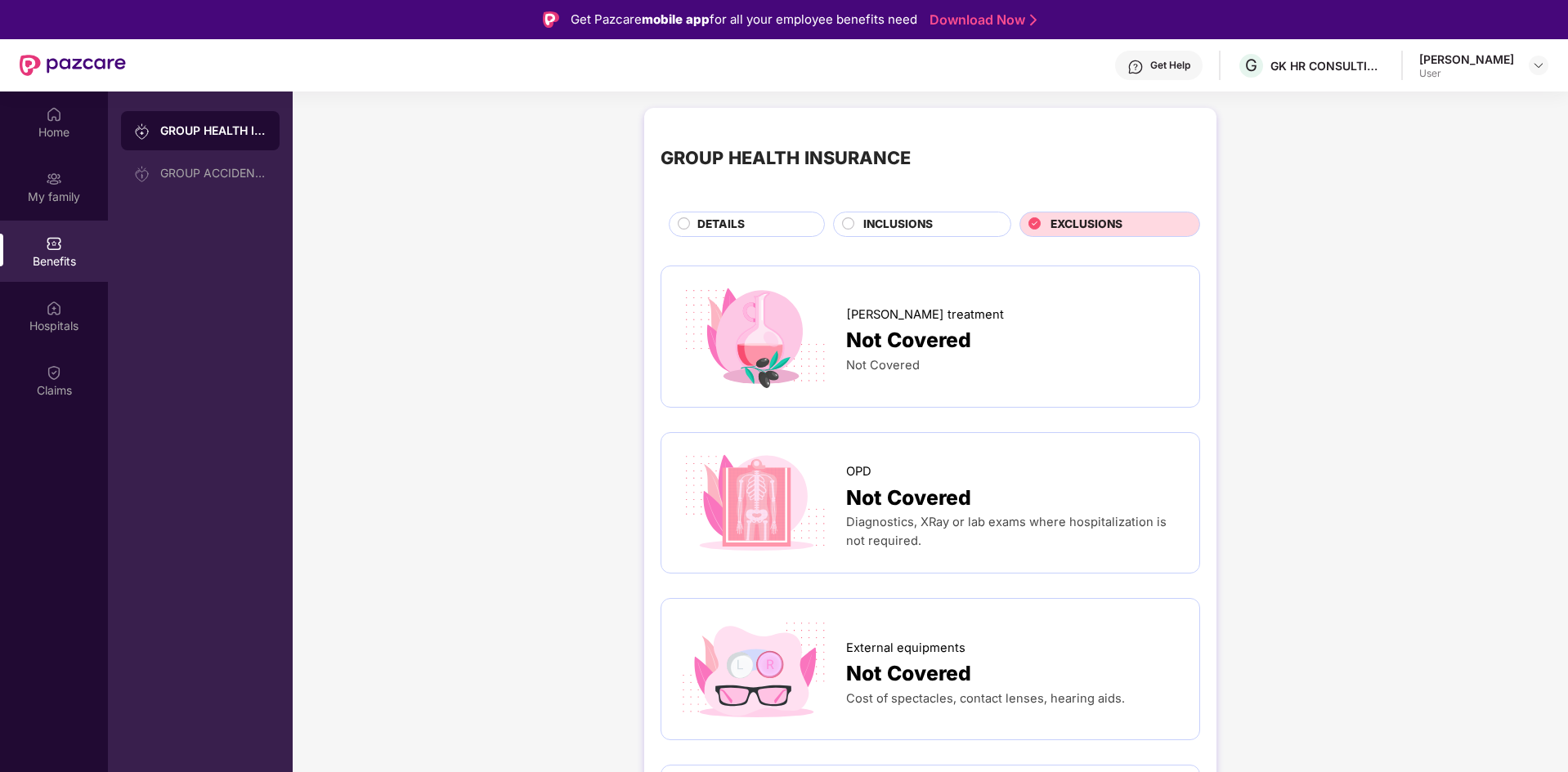
click at [954, 213] on div "INCLUSIONS" at bounding box center [922, 224] width 178 height 25
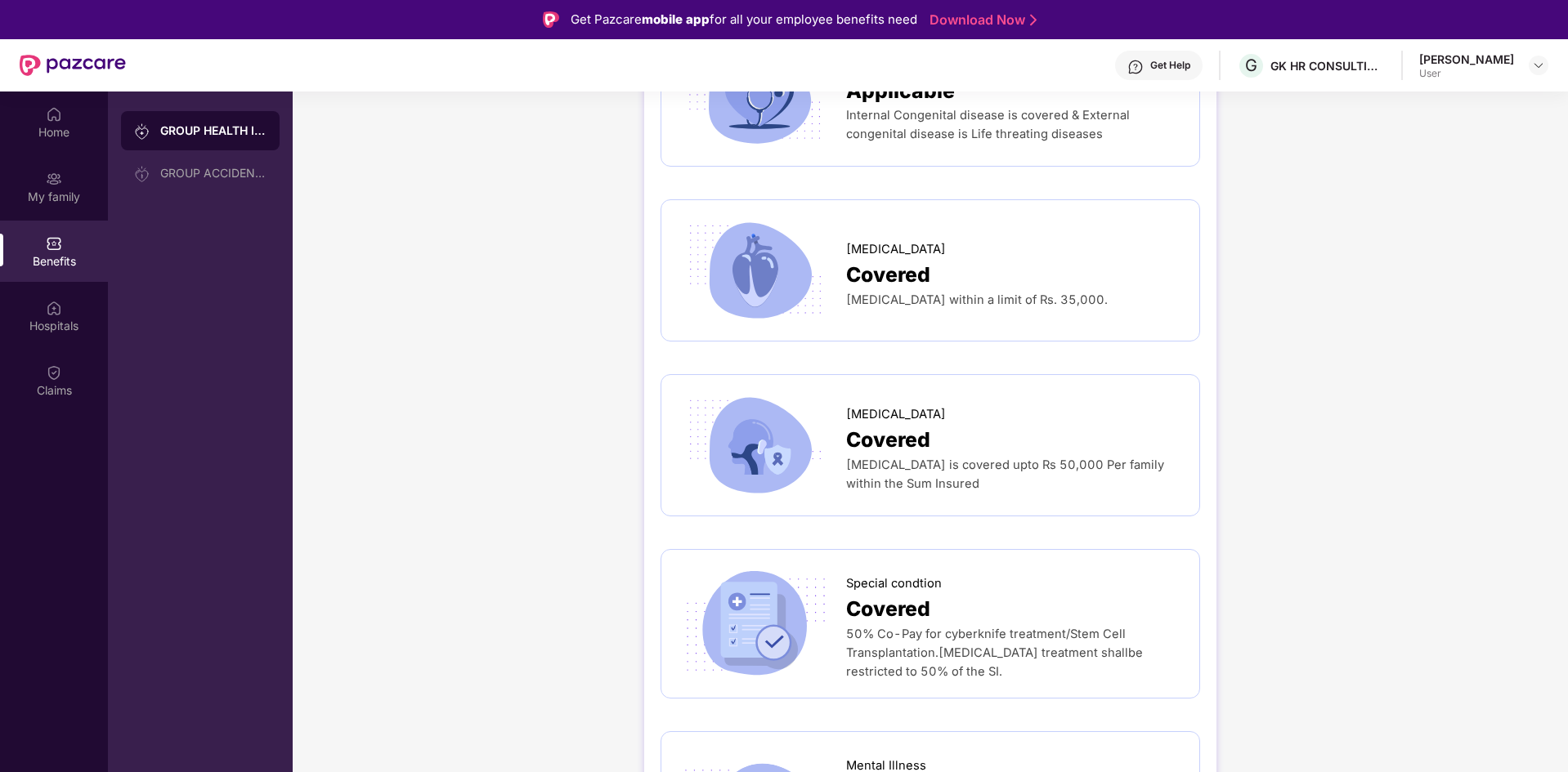
scroll to position [2755, 0]
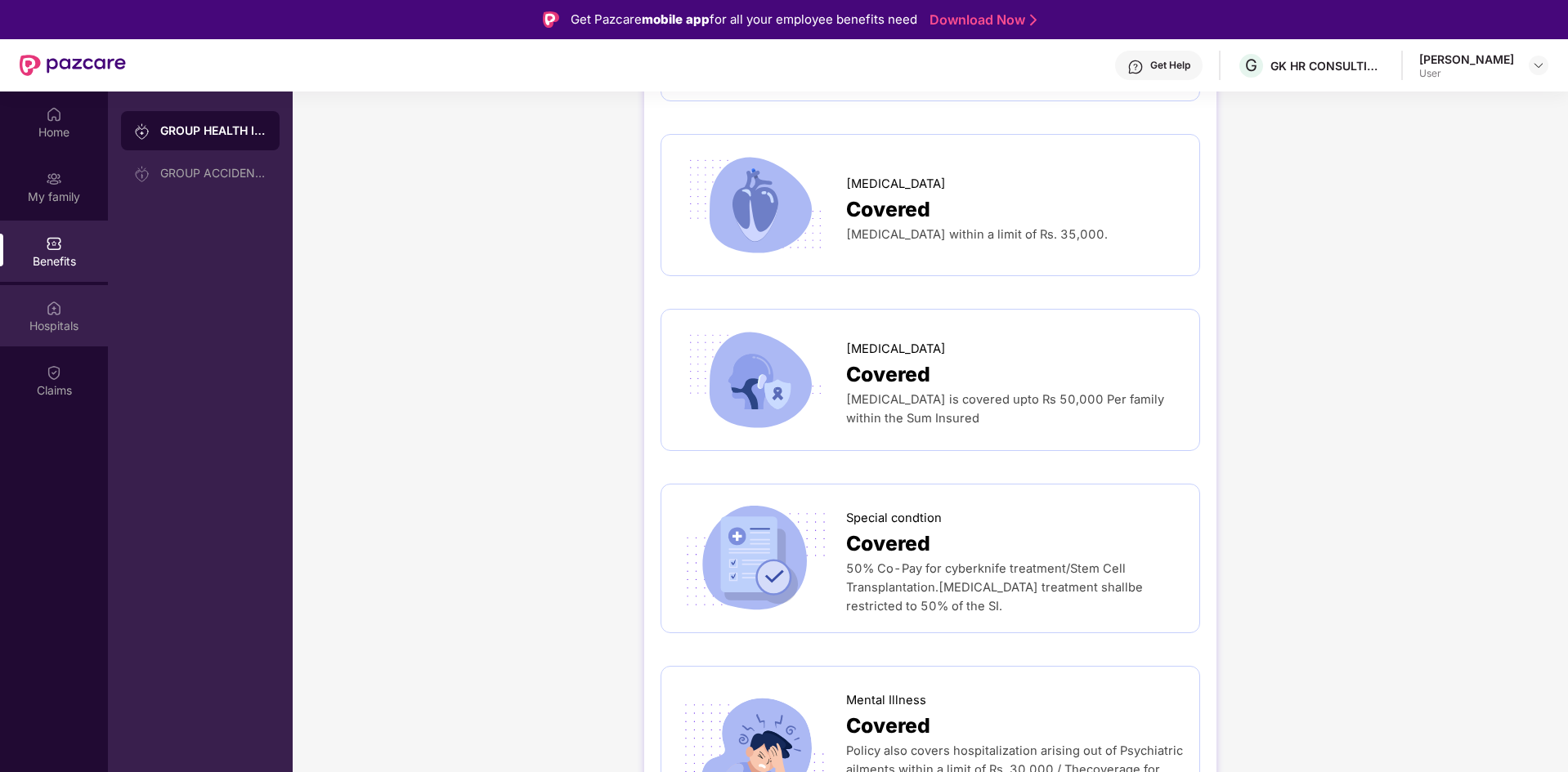
click at [37, 314] on div "Hospitals" at bounding box center [53, 316] width 107 height 61
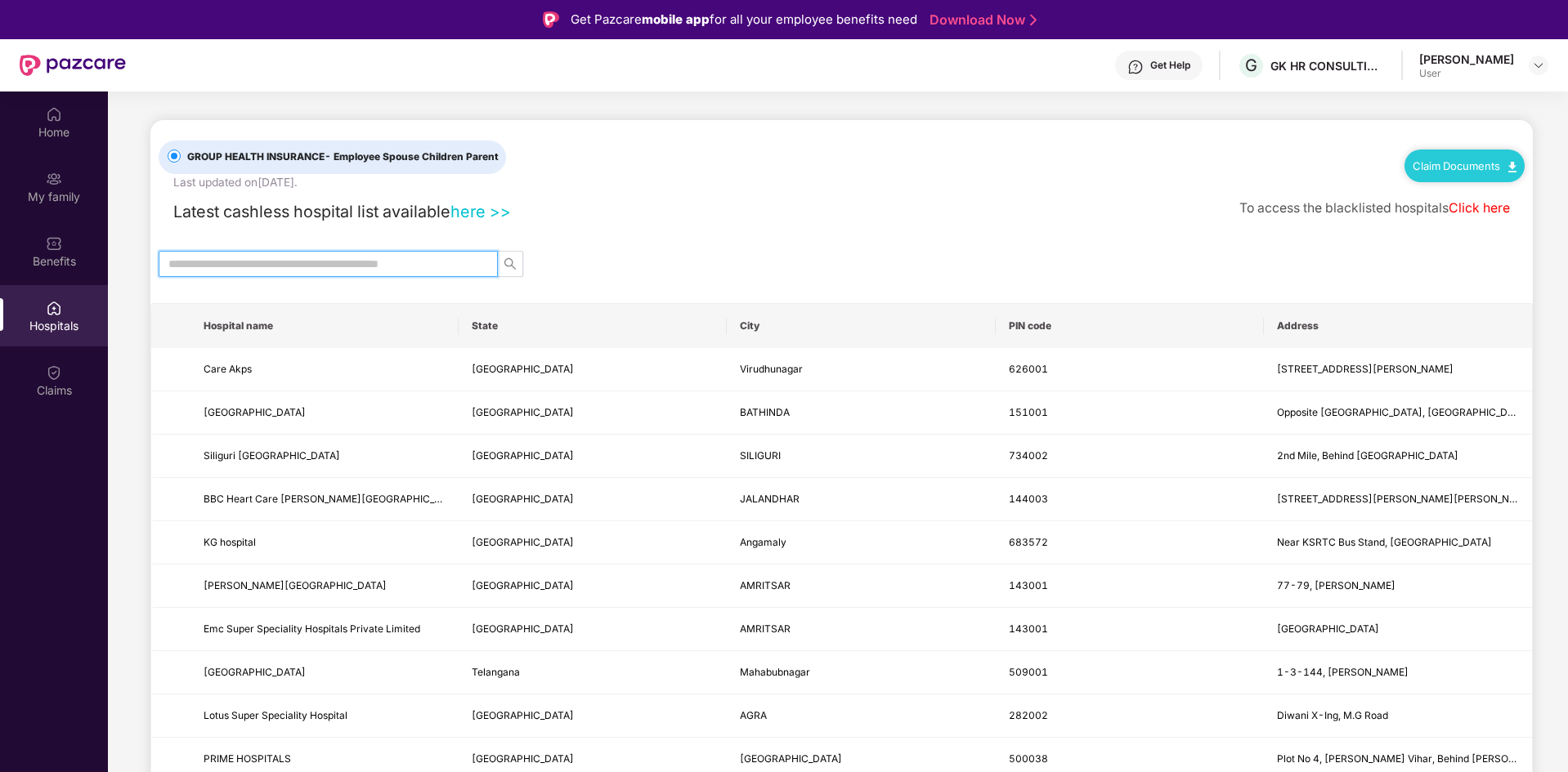
click at [357, 272] on input "text" at bounding box center [322, 264] width 307 height 18
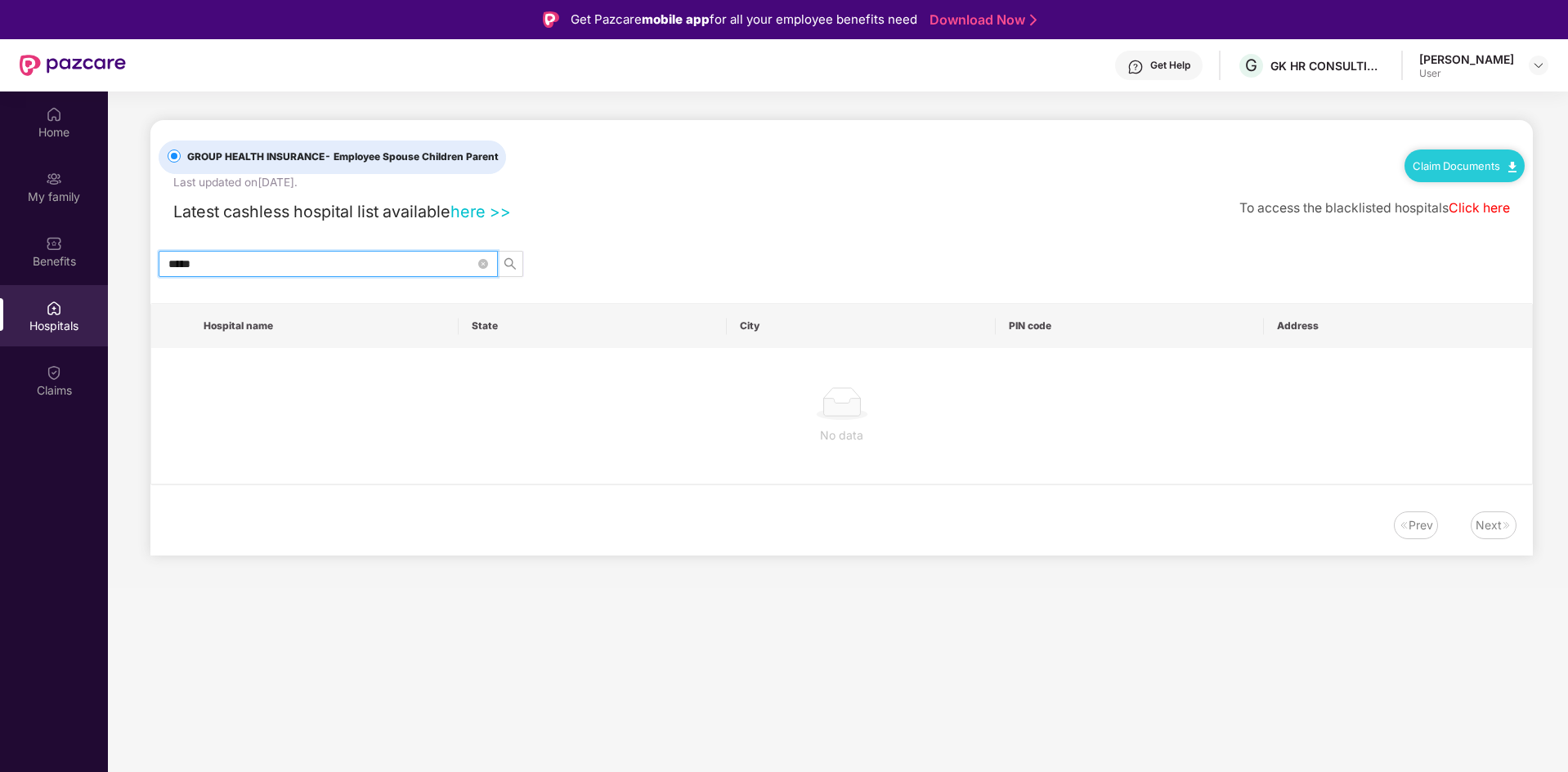
type input "*****"
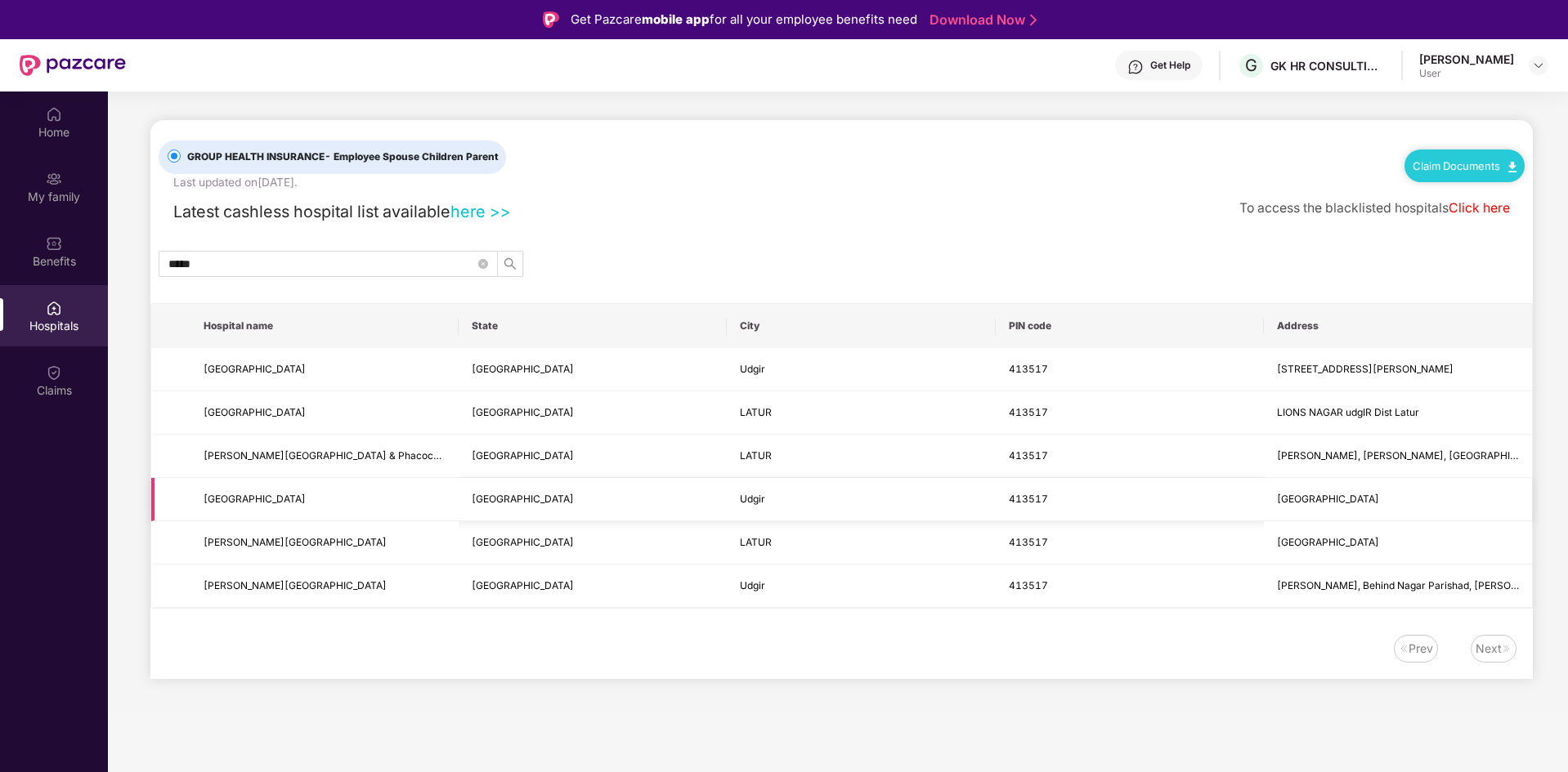
click at [966, 505] on td "Udgir" at bounding box center [861, 499] width 268 height 43
click at [51, 356] on div "Claims" at bounding box center [53, 380] width 107 height 61
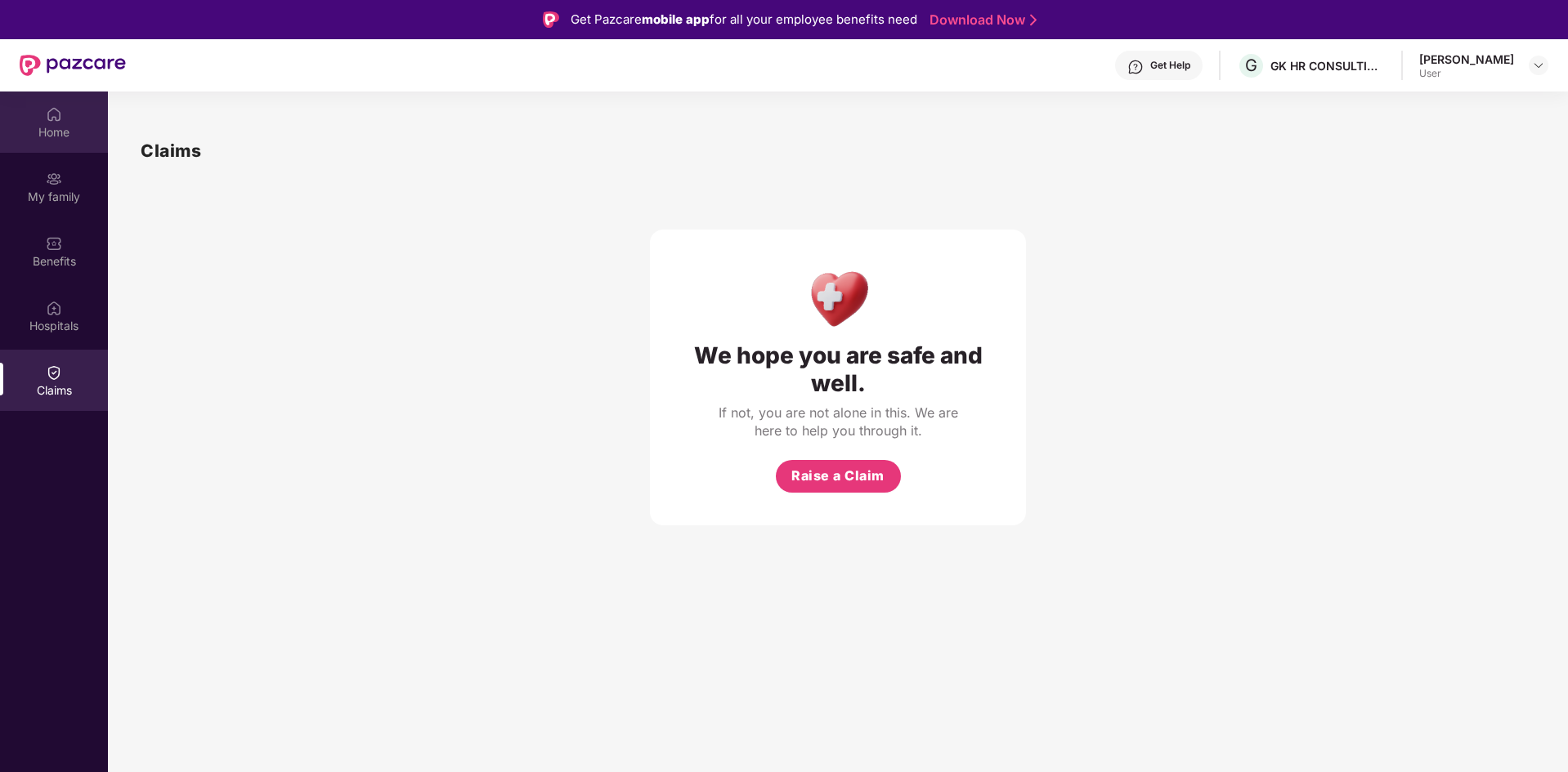
click at [58, 107] on img at bounding box center [53, 114] width 16 height 16
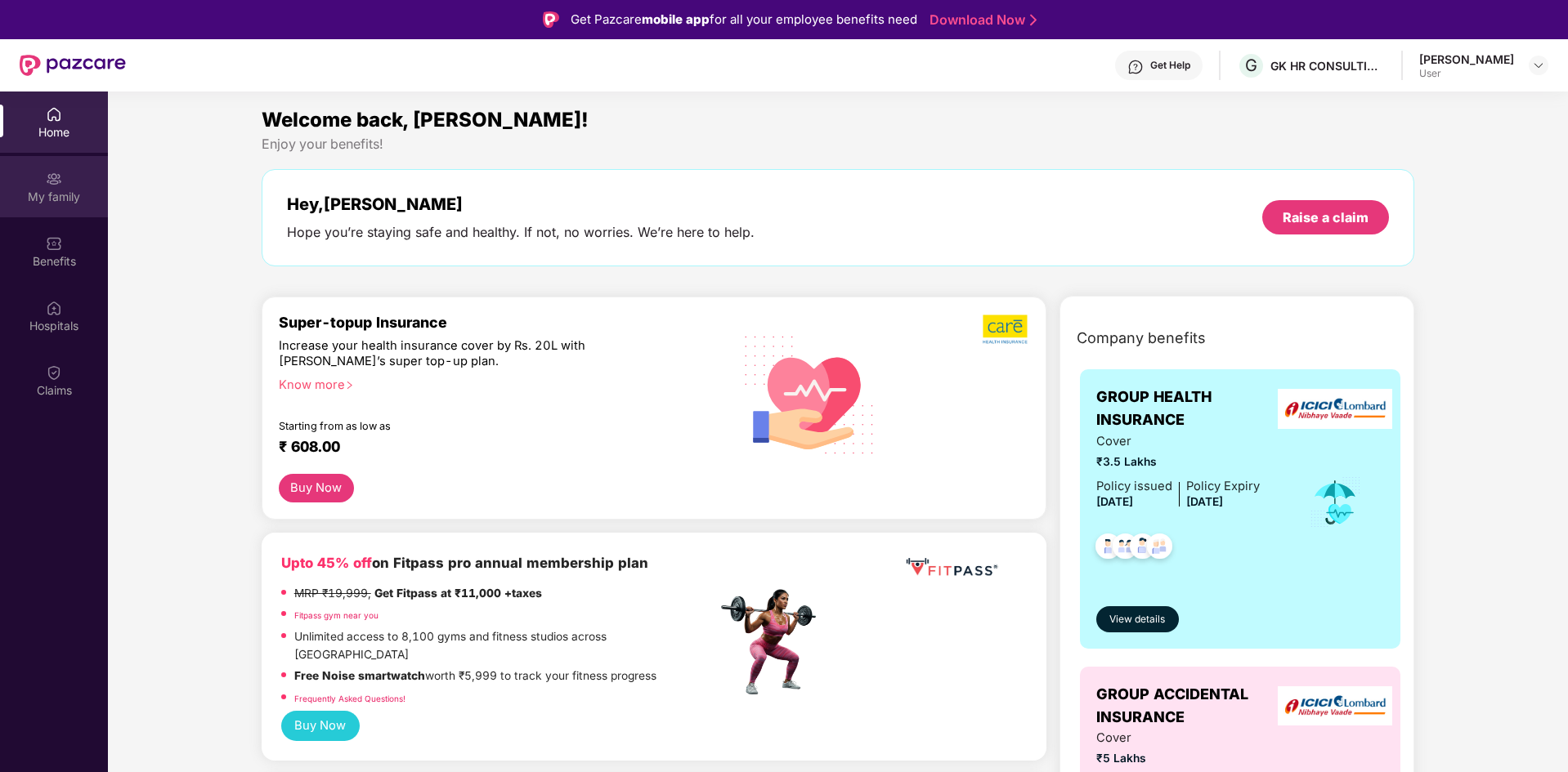
click at [81, 204] on div "My family" at bounding box center [53, 197] width 107 height 16
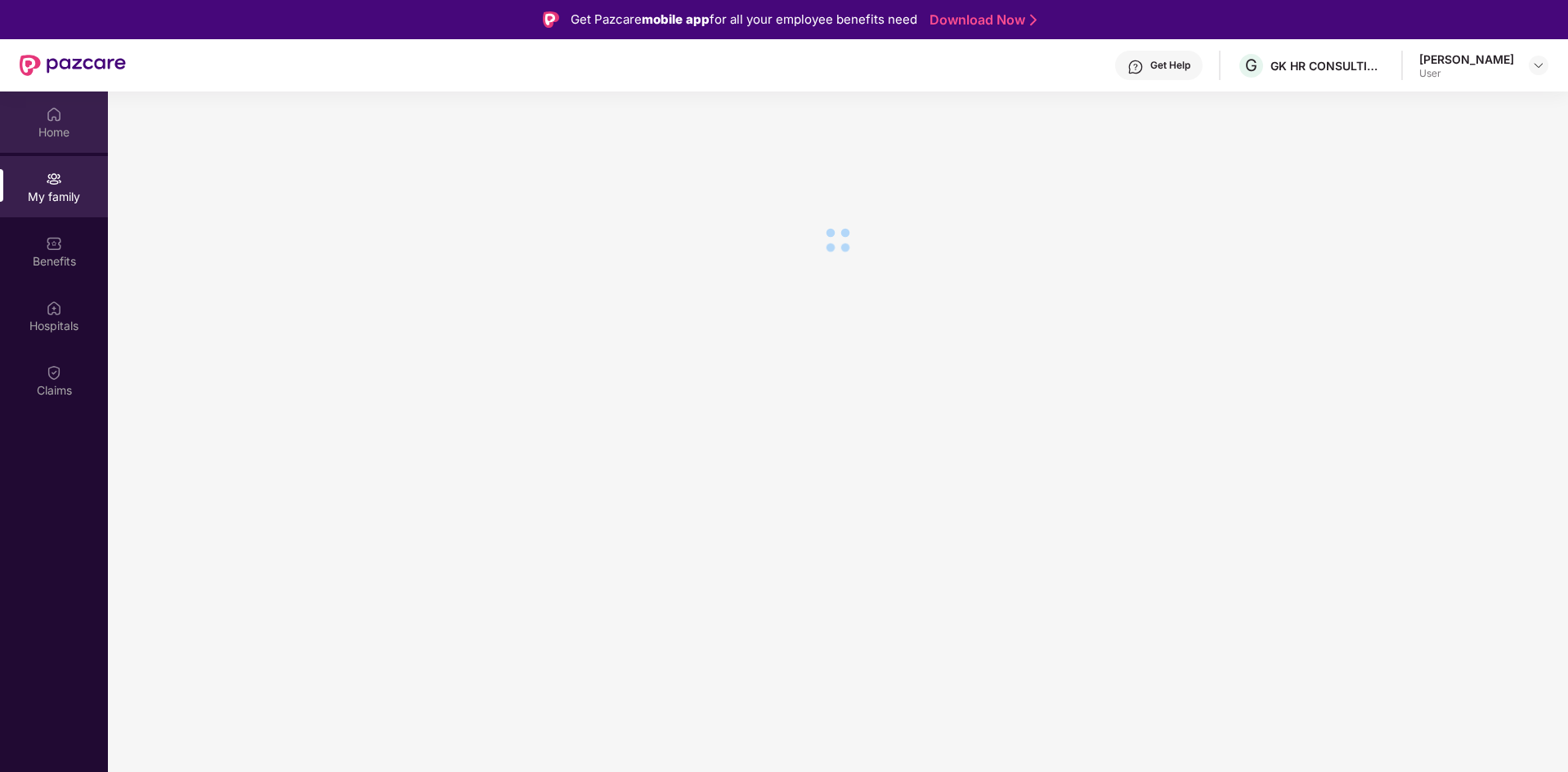
click at [51, 144] on div "Home" at bounding box center [53, 121] width 107 height 61
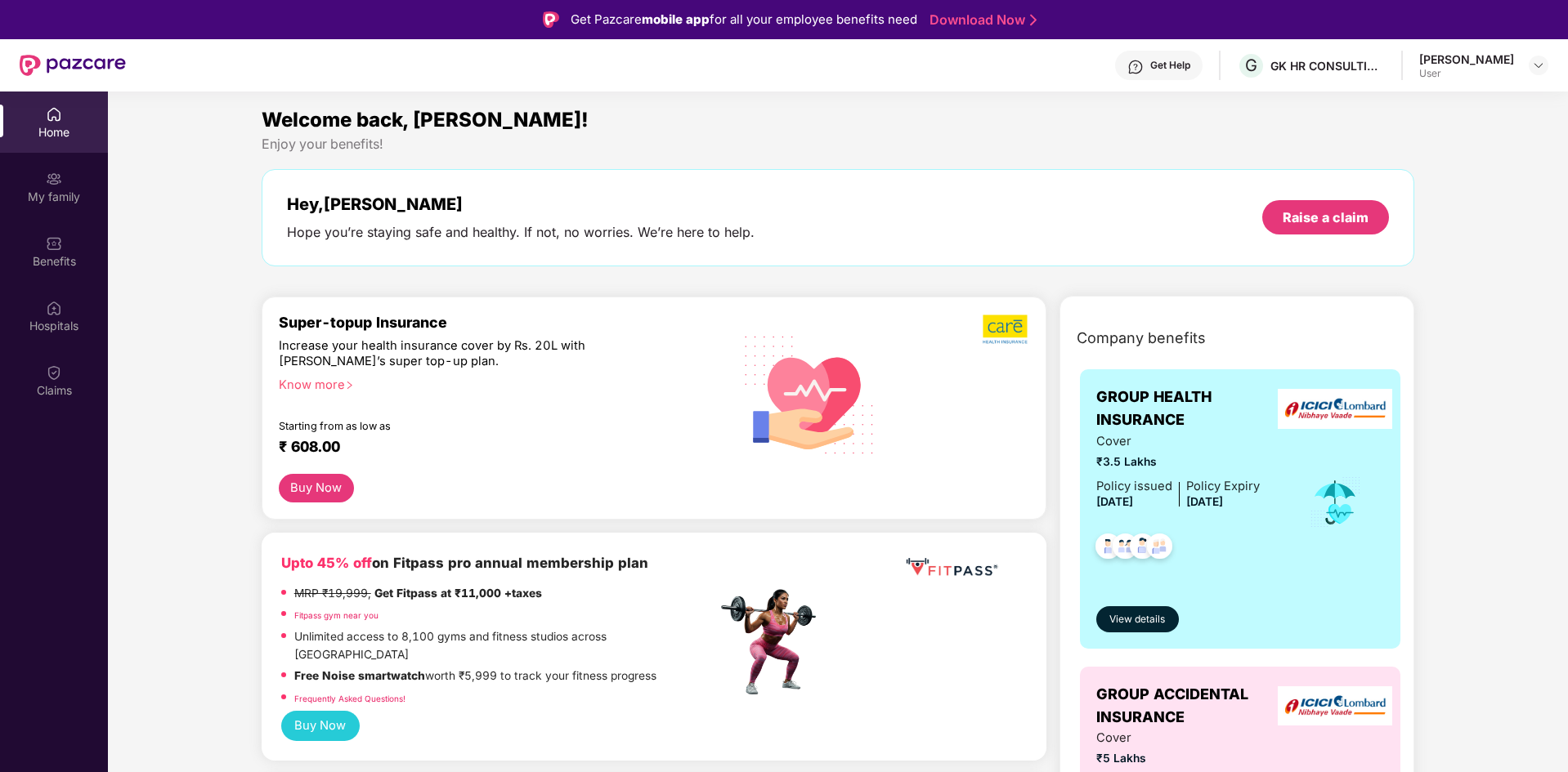
click at [1155, 599] on div "View details" at bounding box center [1240, 605] width 289 height 55
click at [1153, 612] on span "View details" at bounding box center [1136, 620] width 56 height 15
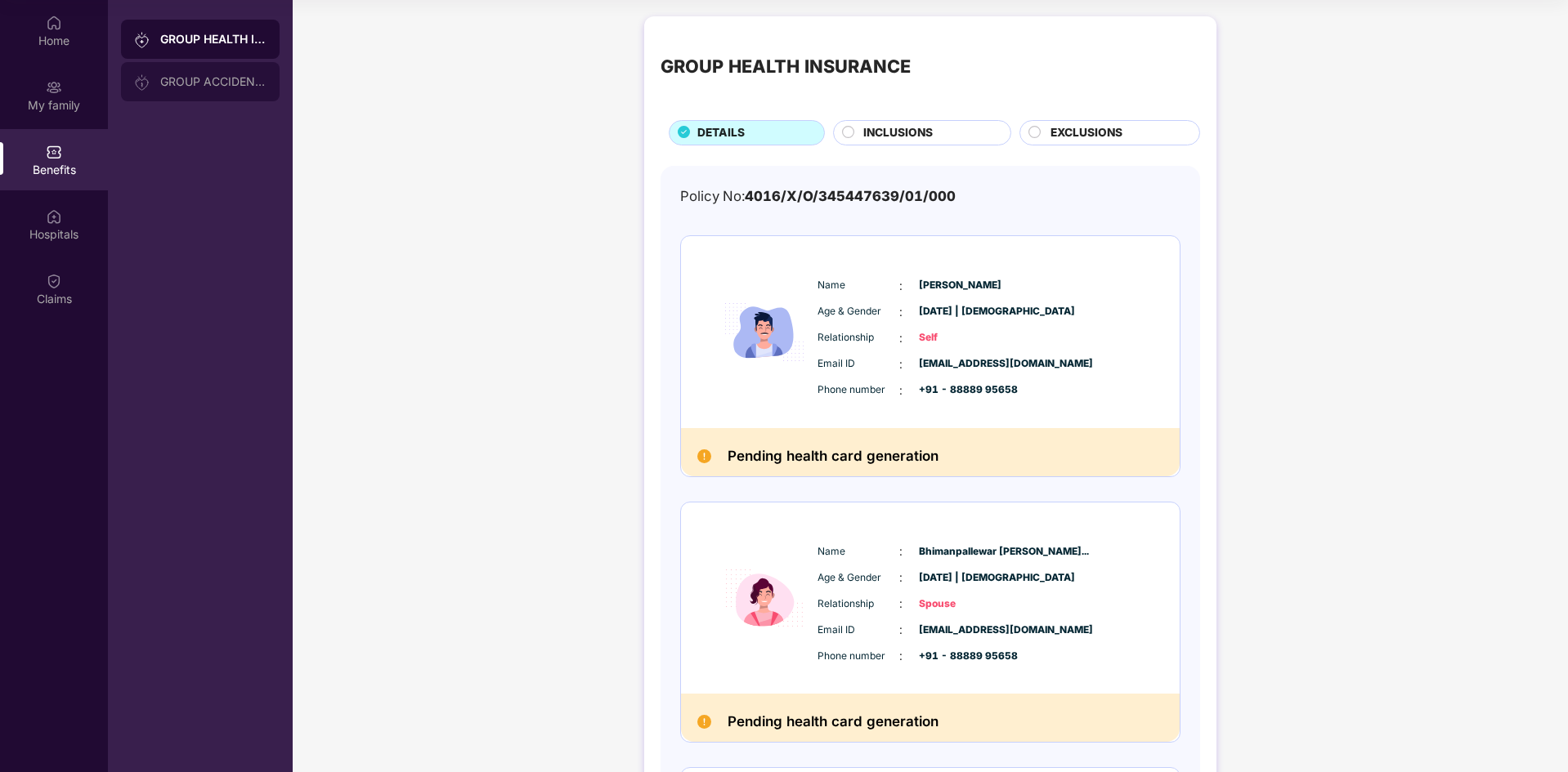
click at [189, 76] on div "GROUP ACCIDENTAL INSURANCE" at bounding box center [213, 81] width 107 height 13
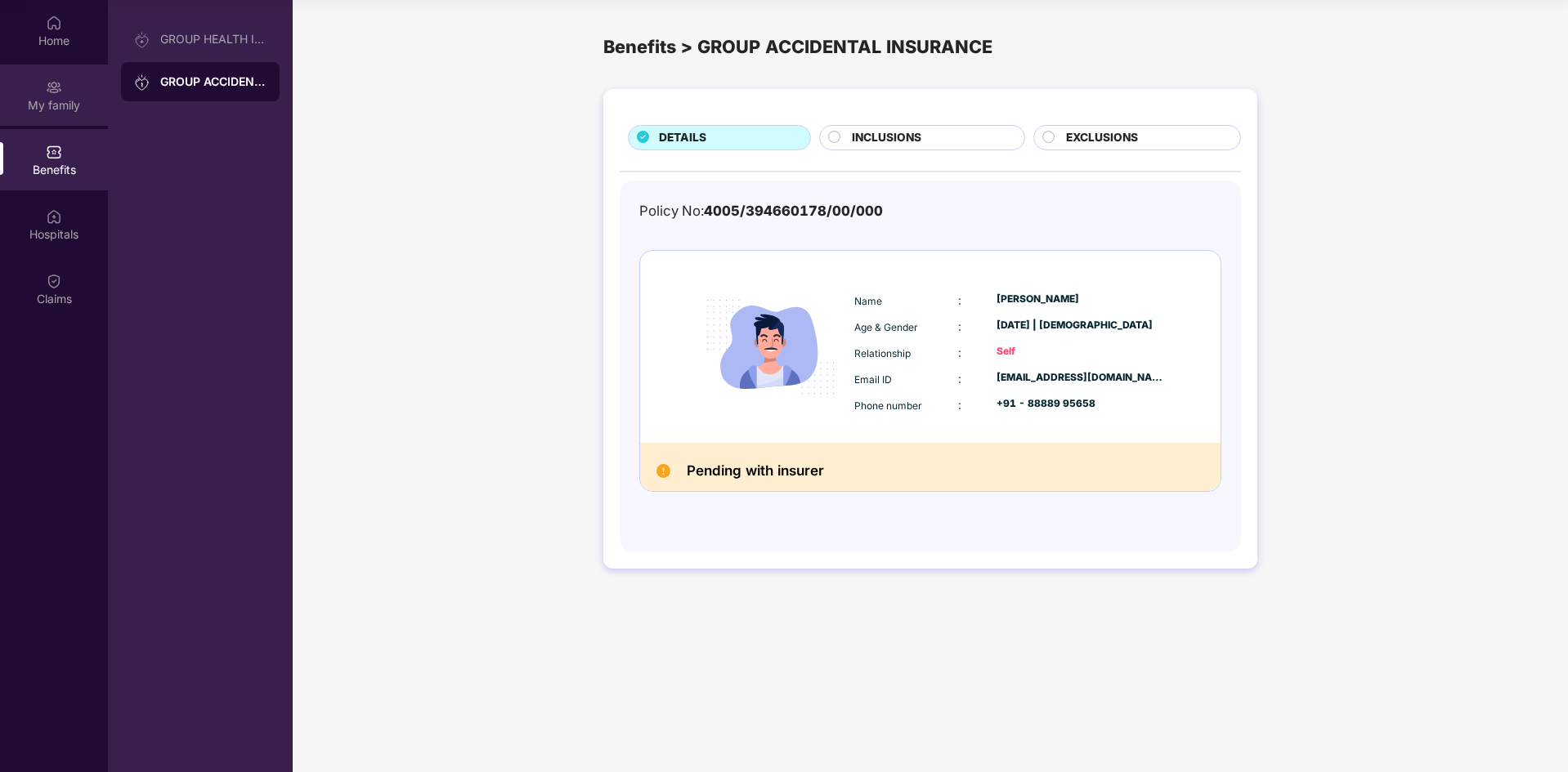
click at [75, 68] on div "My family" at bounding box center [53, 95] width 107 height 61
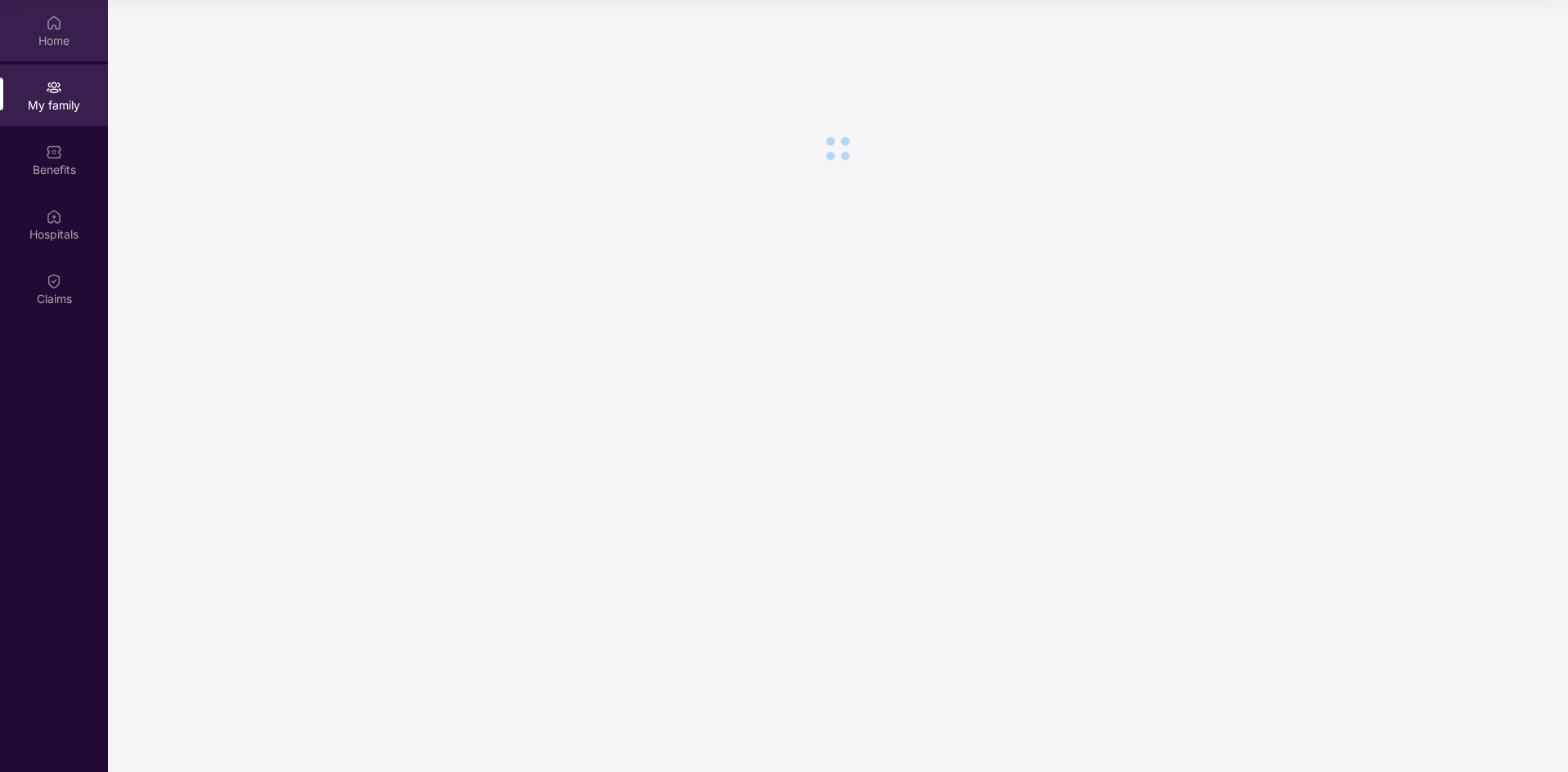
click at [57, 36] on div "Home" at bounding box center [53, 40] width 107 height 16
